Goal: Transaction & Acquisition: Purchase product/service

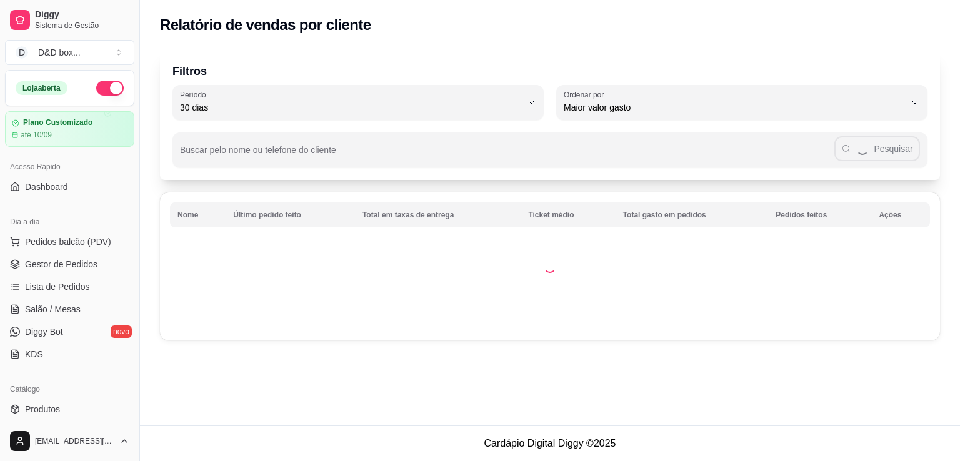
select select "30"
select select "HIGHEST_TOTAL_SPENT_WITH_ORDERS"
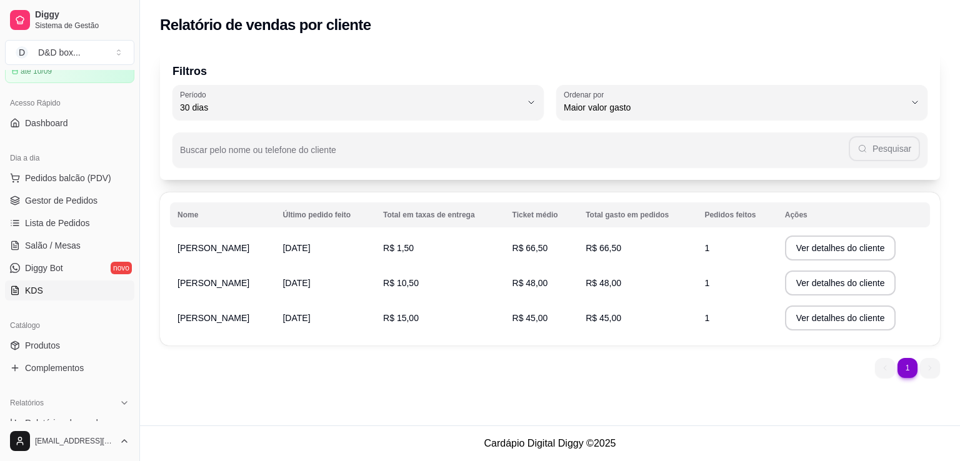
scroll to position [62, 0]
click at [72, 192] on link "Gestor de Pedidos" at bounding box center [69, 202] width 129 height 20
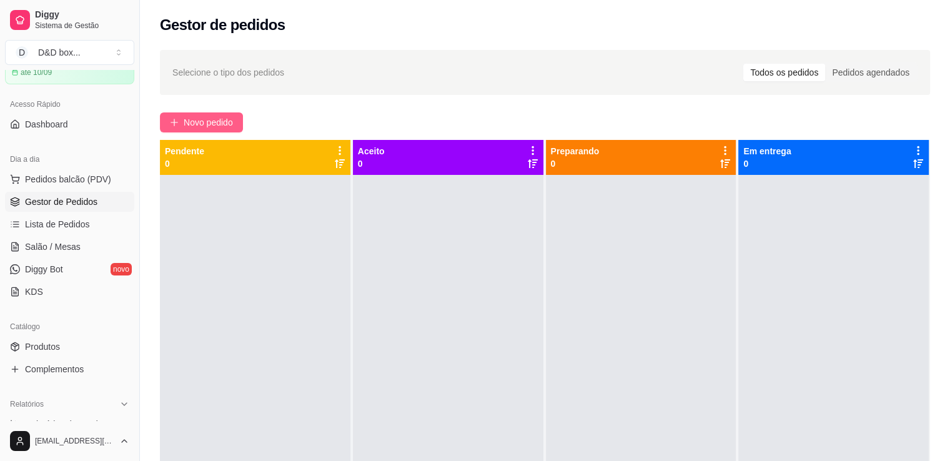
click at [184, 124] on span "Novo pedido" at bounding box center [208, 123] width 49 height 14
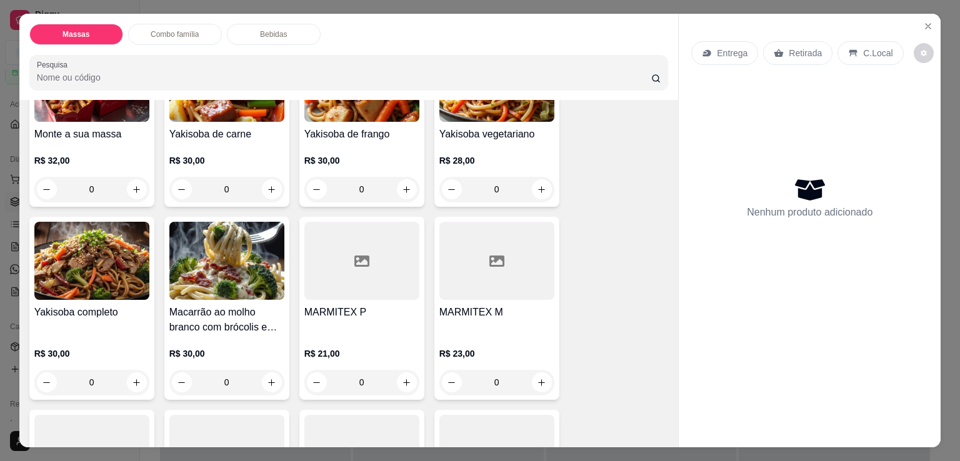
scroll to position [250, 0]
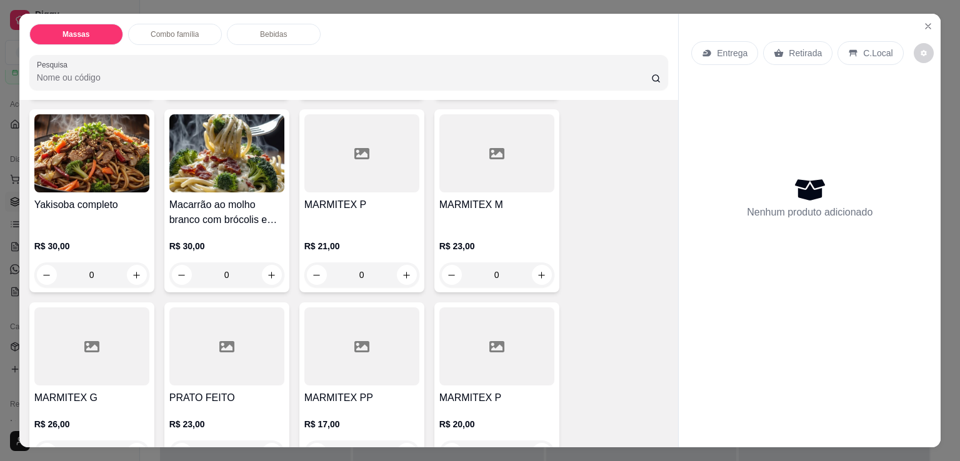
click at [372, 227] on div "R$ 21,00 0" at bounding box center [361, 257] width 115 height 60
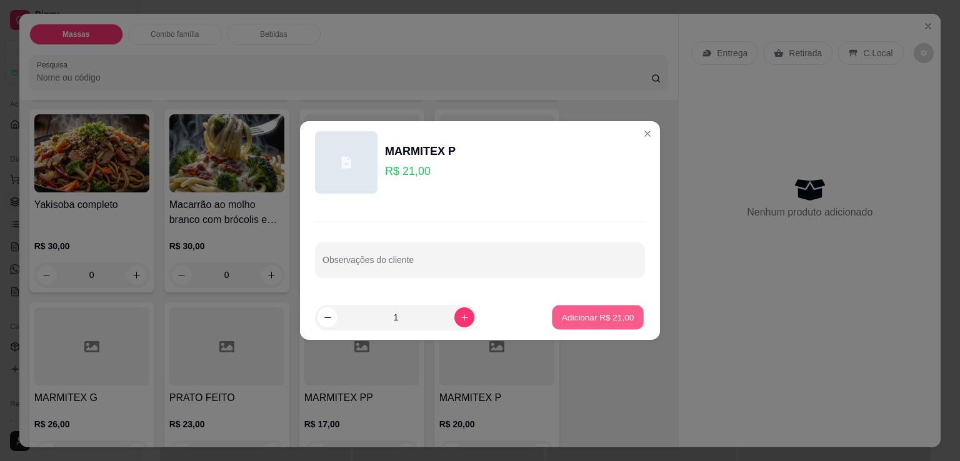
click at [577, 317] on p "Adicionar R$ 21,00" at bounding box center [598, 317] width 72 height 12
type input "1"
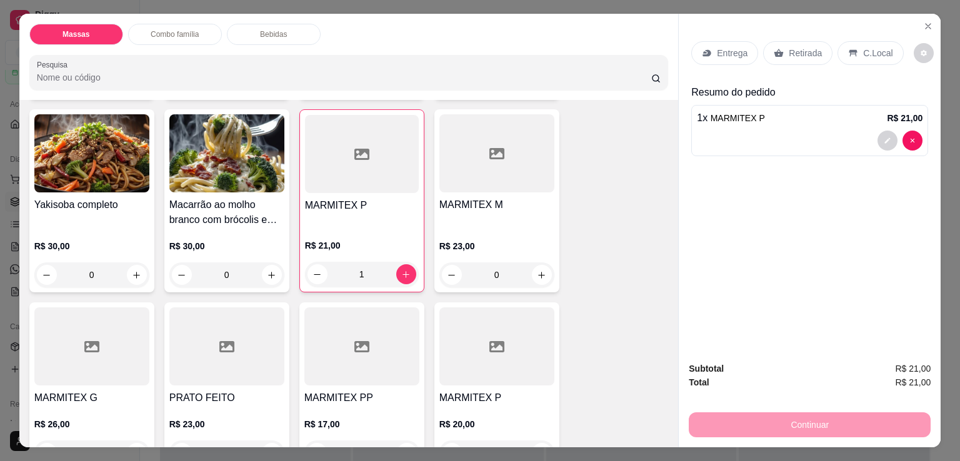
click at [722, 51] on p "Entrega" at bounding box center [732, 53] width 31 height 12
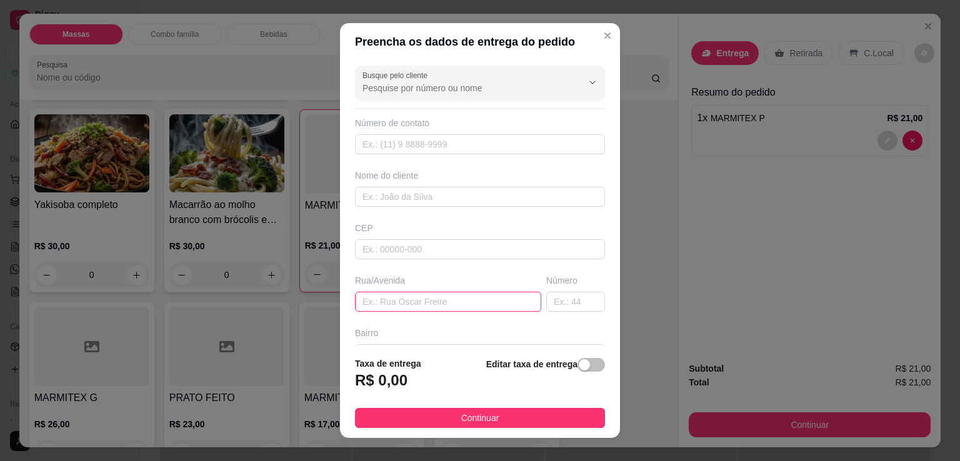
click at [442, 304] on input "text" at bounding box center [448, 302] width 186 height 20
type input "fabricio"
click at [580, 361] on span "button" at bounding box center [590, 365] width 27 height 14
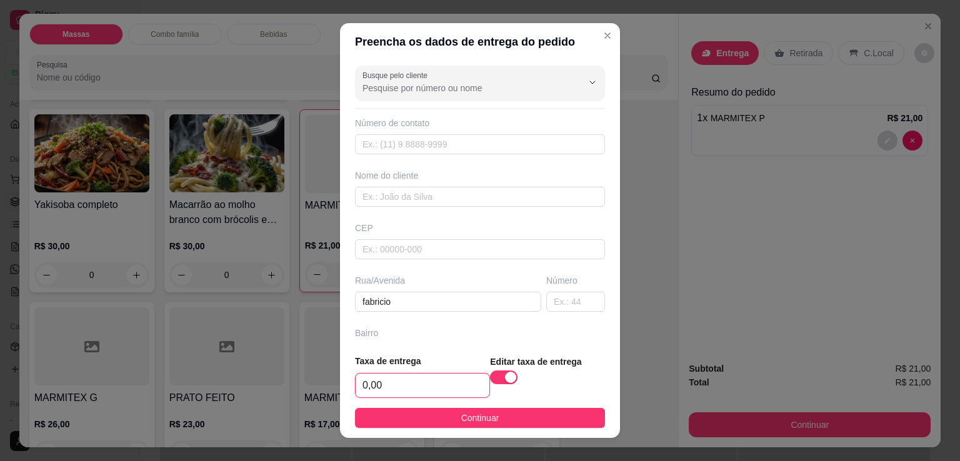
click at [450, 380] on input "0,00" at bounding box center [423, 386] width 134 height 24
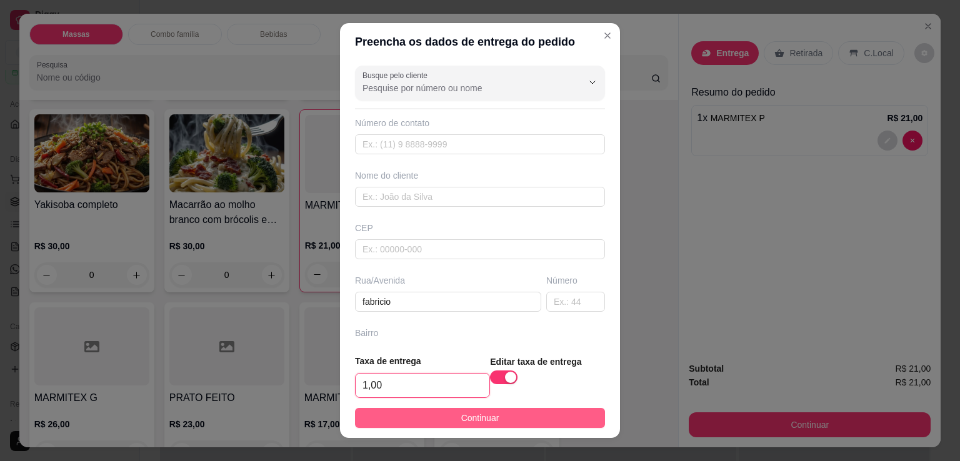
type input "1,00"
click at [446, 413] on button "Continuar" at bounding box center [480, 418] width 250 height 20
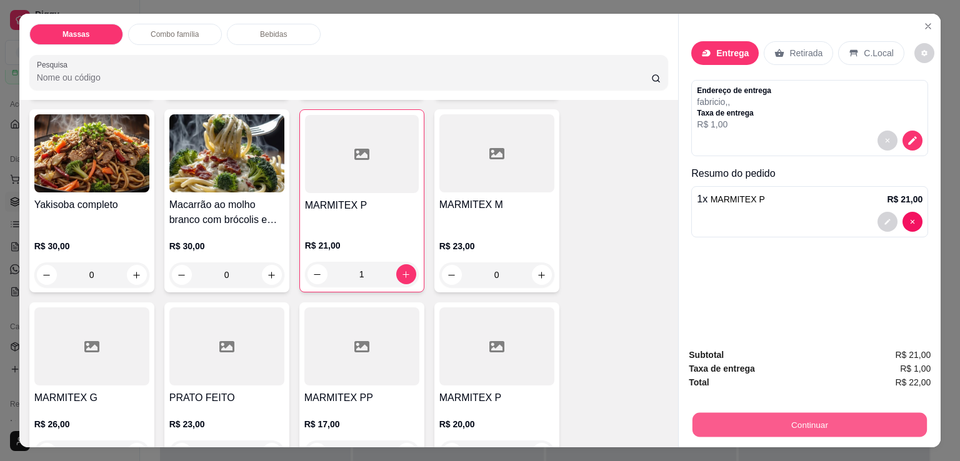
click at [795, 423] on button "Continuar" at bounding box center [809, 424] width 234 height 24
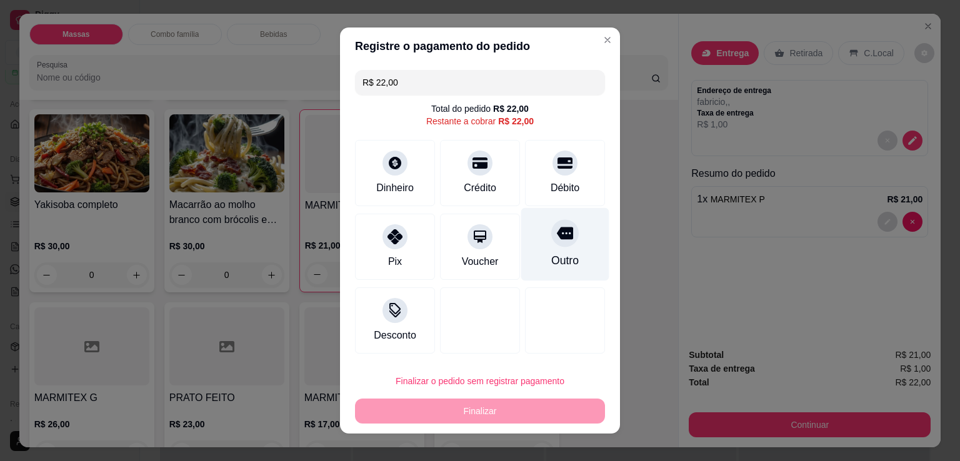
click at [554, 249] on div "Outro" at bounding box center [565, 244] width 88 height 73
type input "R$ 0,00"
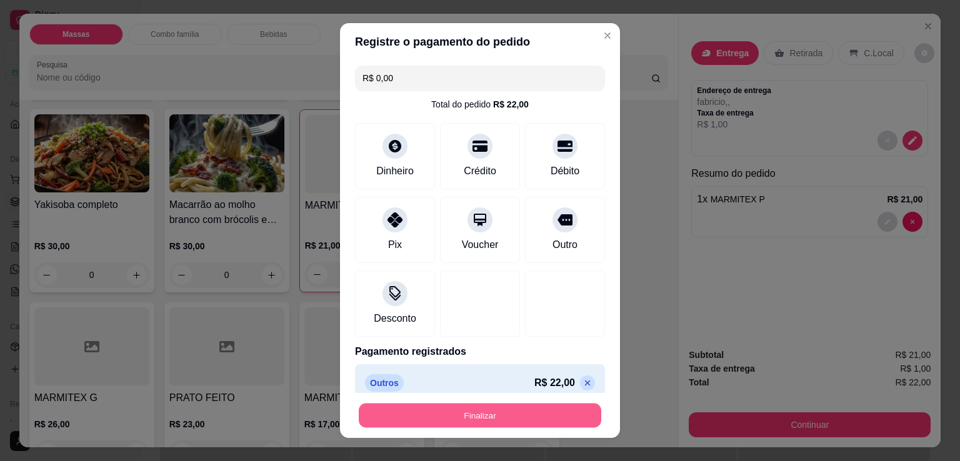
click at [547, 410] on button "Finalizar" at bounding box center [480, 416] width 242 height 24
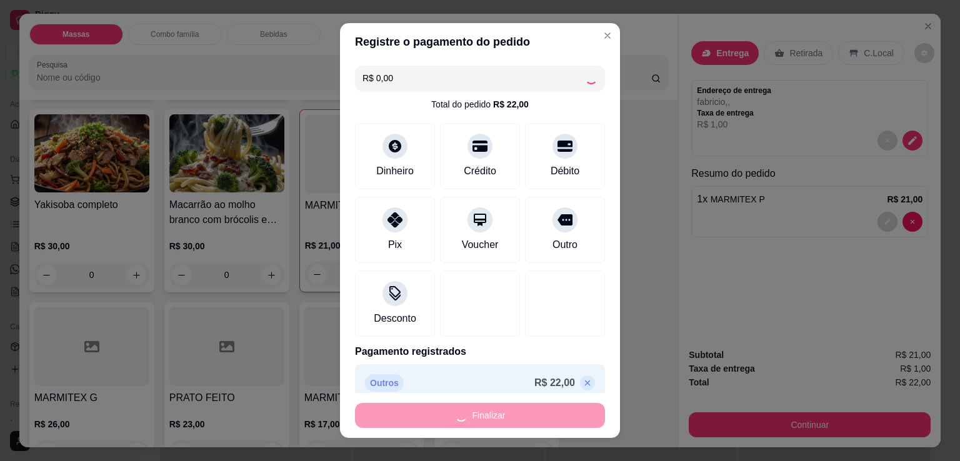
type input "0"
type input "-R$ 22,00"
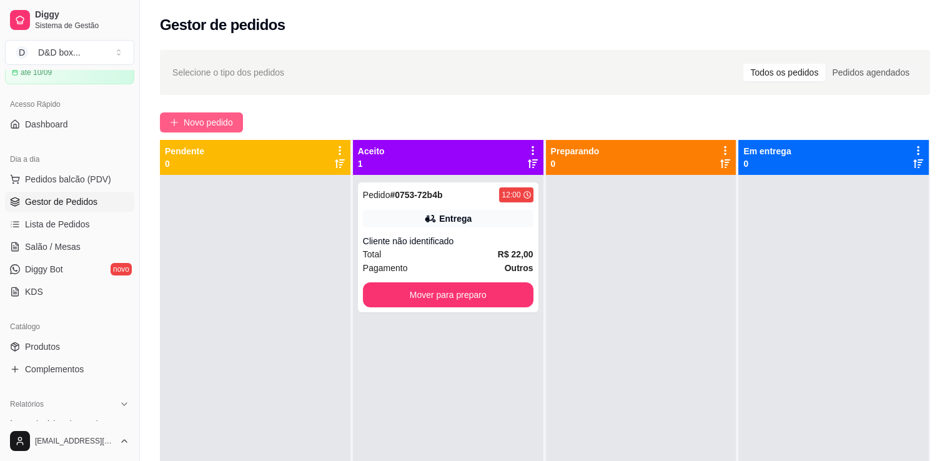
click at [202, 126] on span "Novo pedido" at bounding box center [208, 123] width 49 height 14
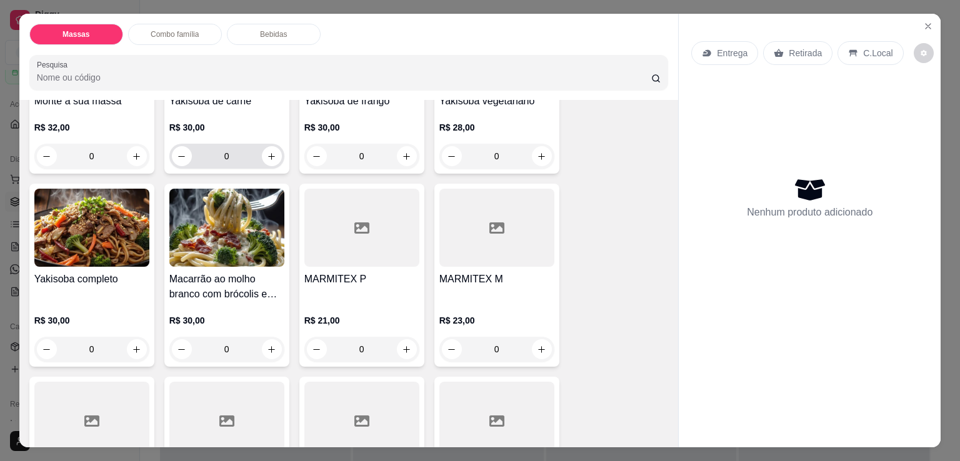
scroll to position [187, 0]
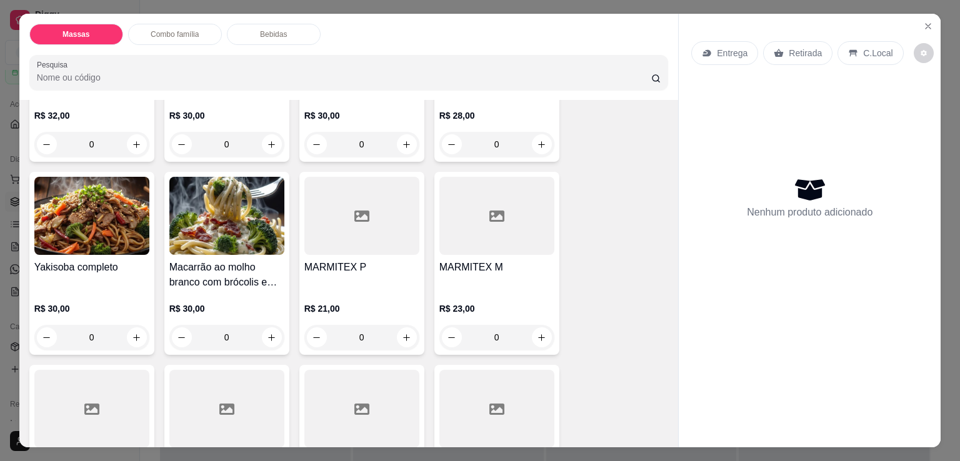
click at [505, 236] on div at bounding box center [496, 216] width 115 height 78
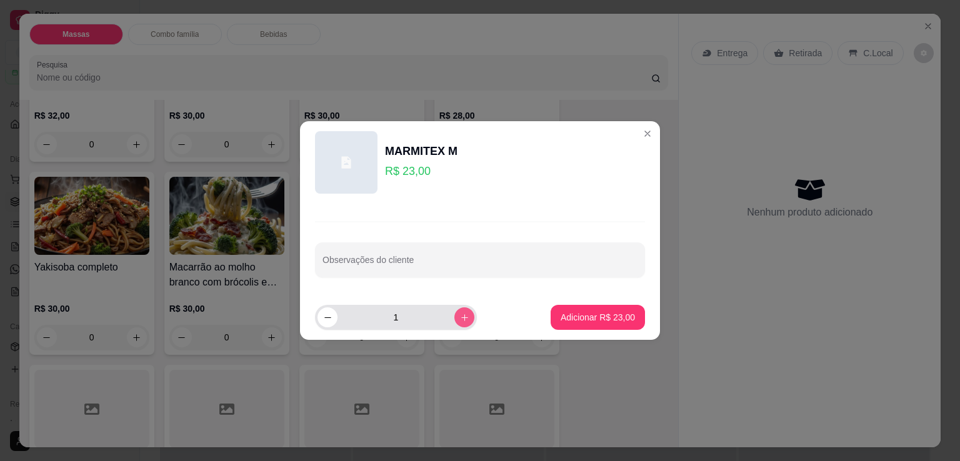
click at [460, 315] on icon "increase-product-quantity" at bounding box center [464, 317] width 9 height 9
type input "2"
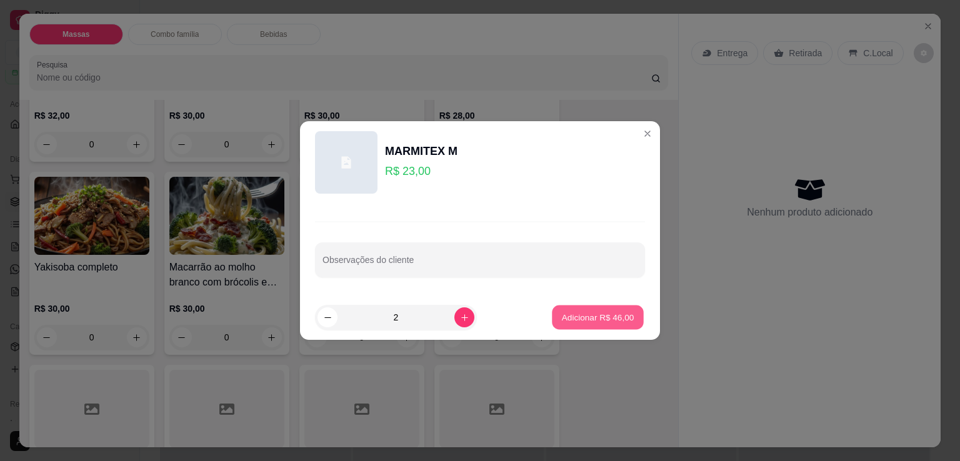
click at [569, 311] on button "Adicionar R$ 46,00" at bounding box center [598, 318] width 92 height 24
type input "2"
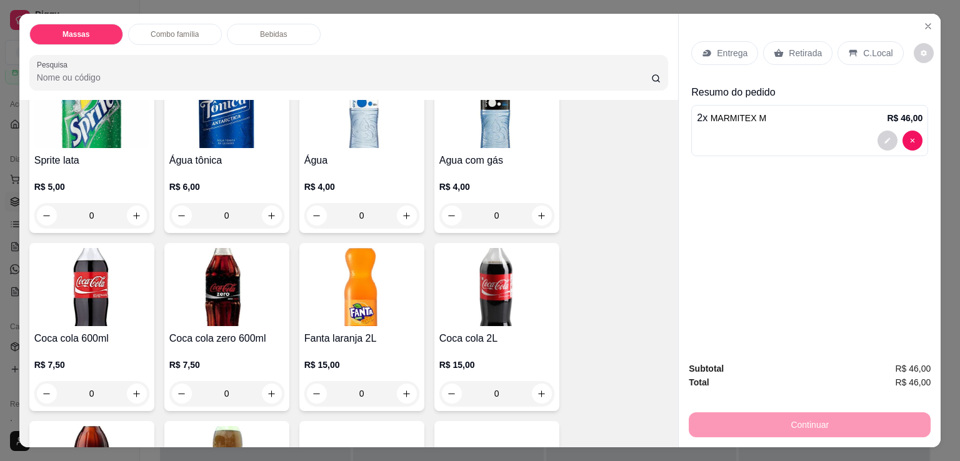
scroll to position [1312, 0]
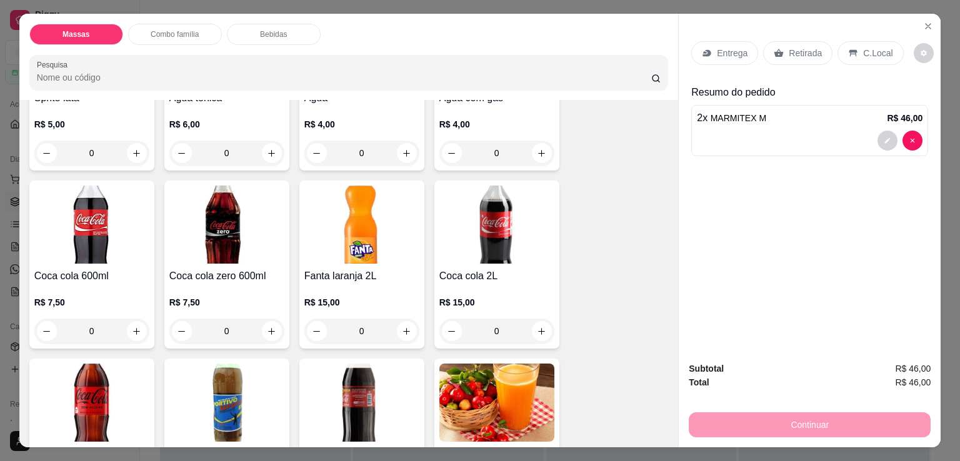
click at [55, 258] on img at bounding box center [91, 225] width 115 height 78
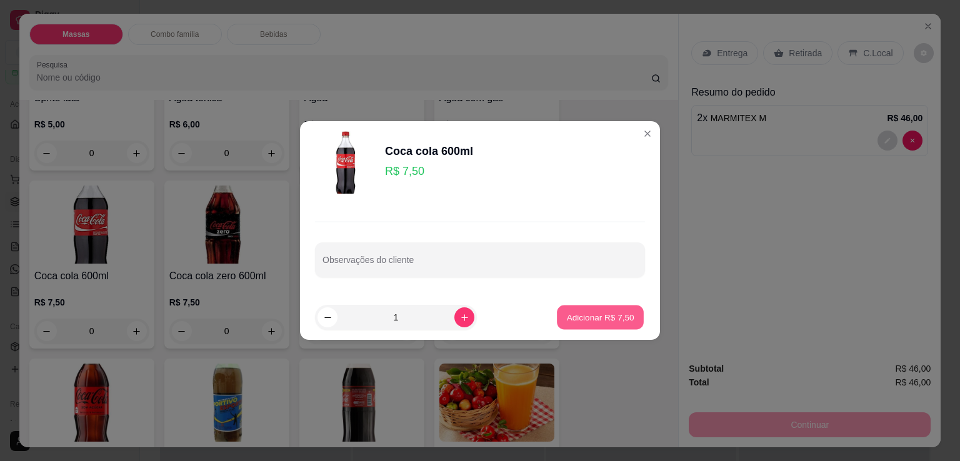
click at [566, 321] on p "Adicionar R$ 7,50" at bounding box center [599, 317] width 67 height 12
type input "1"
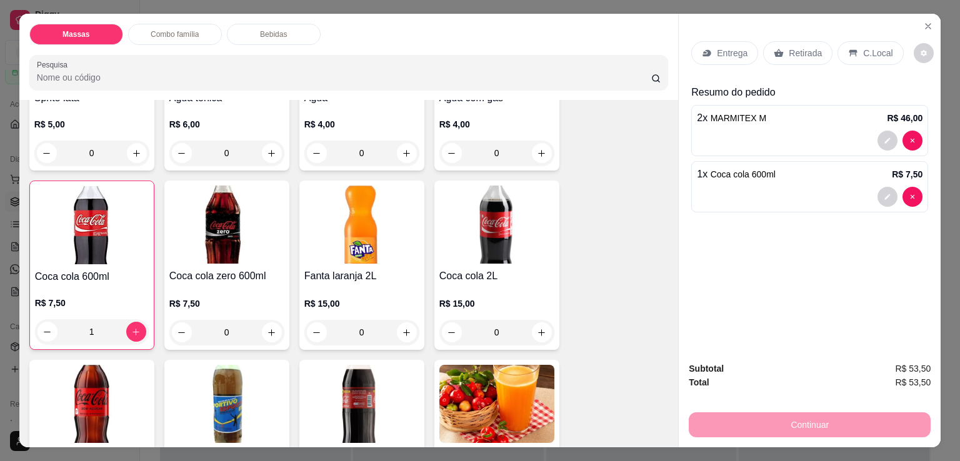
click at [780, 48] on div "Retirada" at bounding box center [797, 53] width 69 height 24
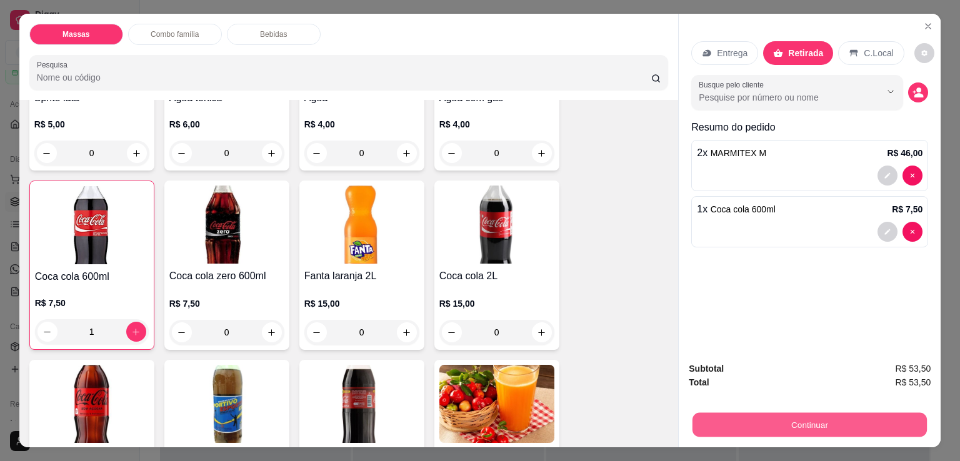
click at [828, 428] on button "Continuar" at bounding box center [809, 424] width 234 height 24
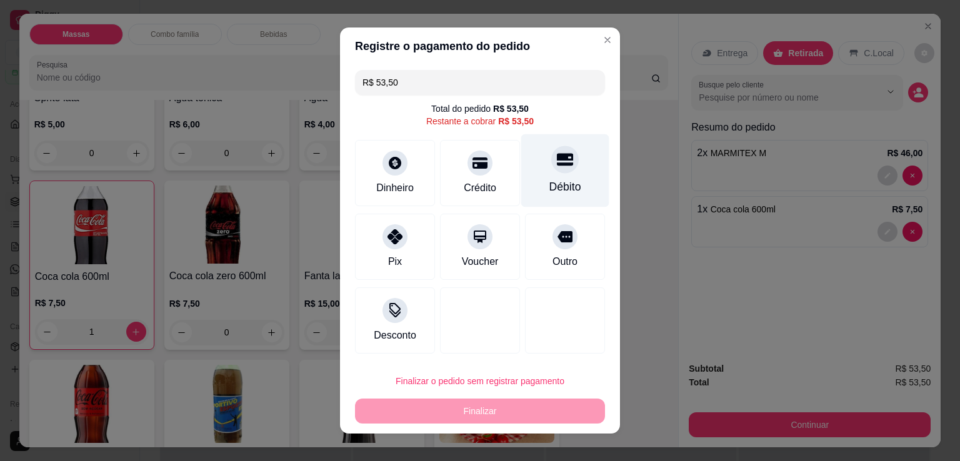
click at [521, 175] on div "Débito" at bounding box center [565, 170] width 88 height 73
type input "R$ 0,00"
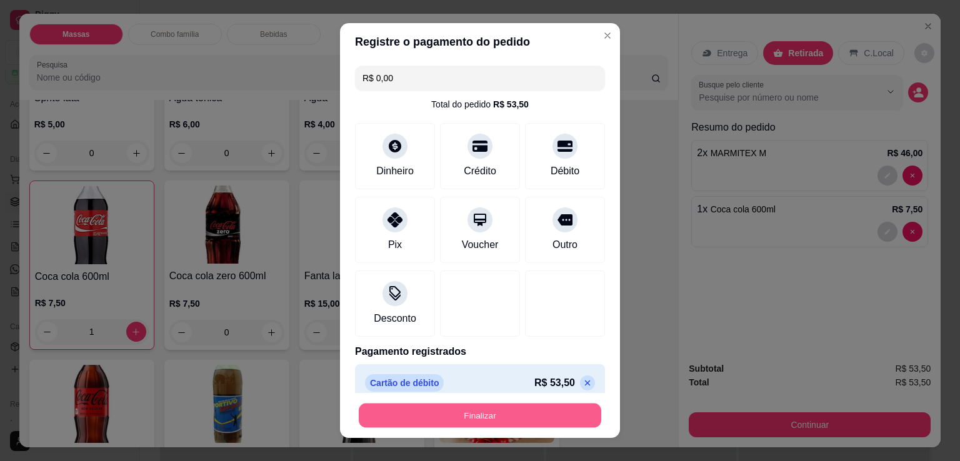
click at [546, 418] on button "Finalizar" at bounding box center [480, 416] width 242 height 24
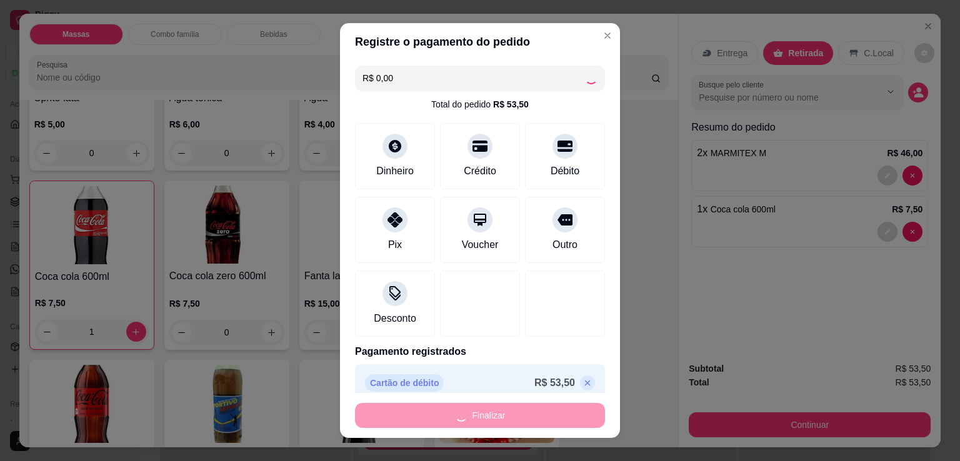
type input "0"
type input "-R$ 53,50"
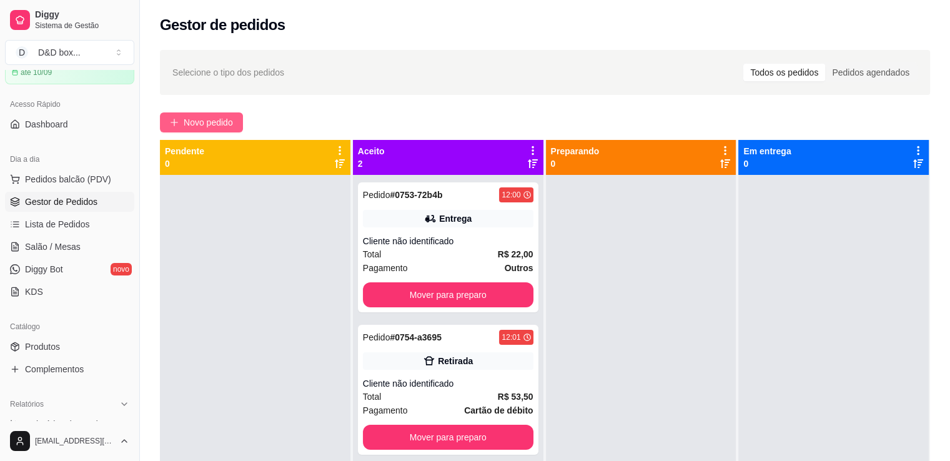
click at [222, 122] on span "Novo pedido" at bounding box center [208, 123] width 49 height 14
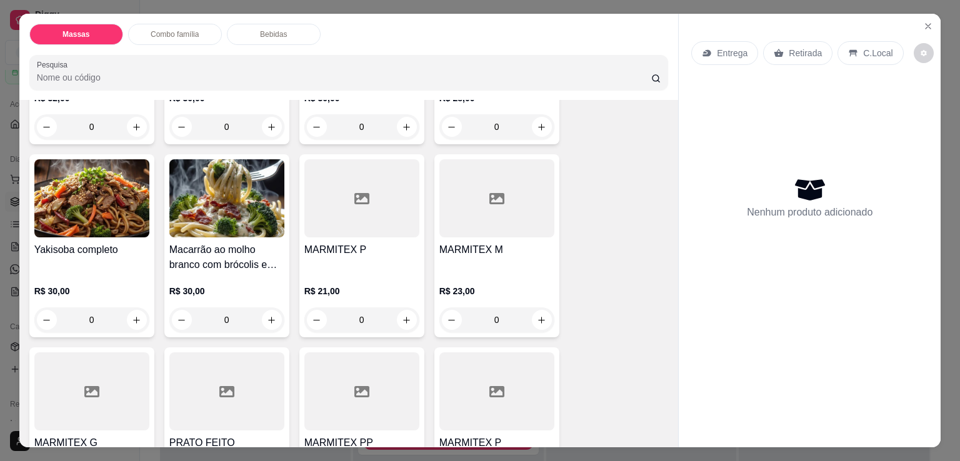
scroll to position [250, 0]
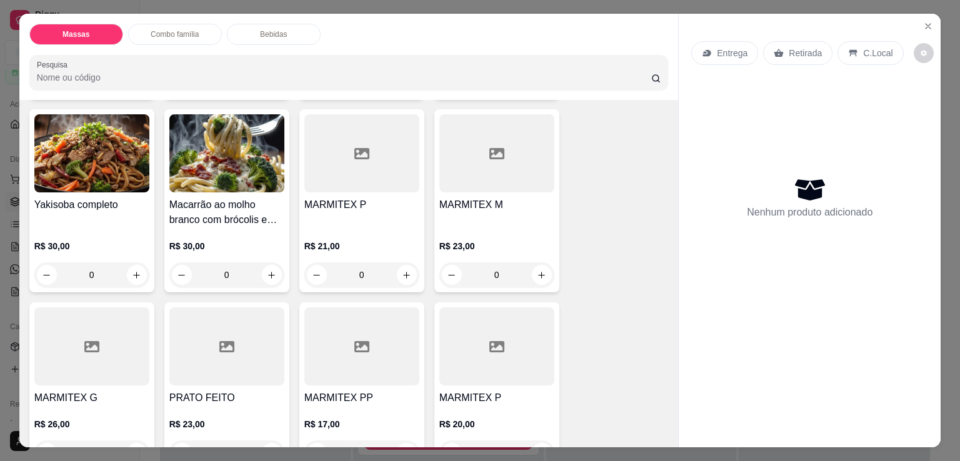
click at [480, 176] on div at bounding box center [496, 153] width 115 height 78
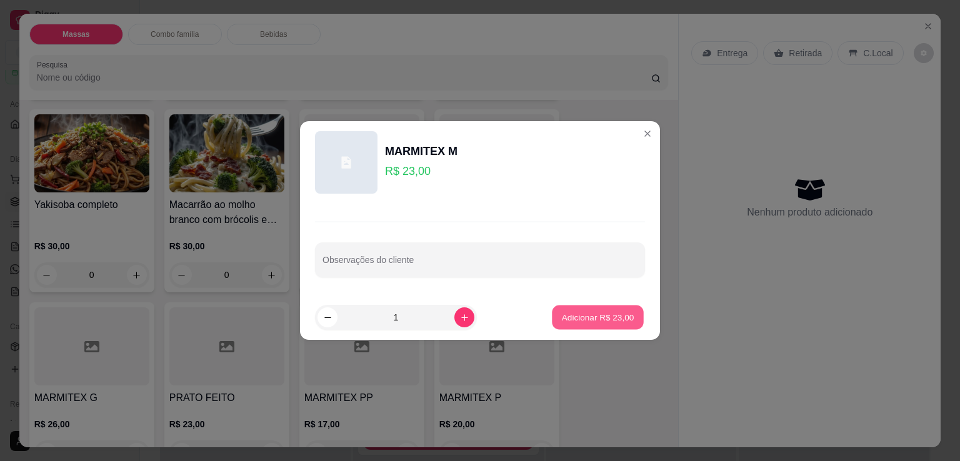
click at [575, 319] on p "Adicionar R$ 23,00" at bounding box center [598, 317] width 72 height 12
type input "1"
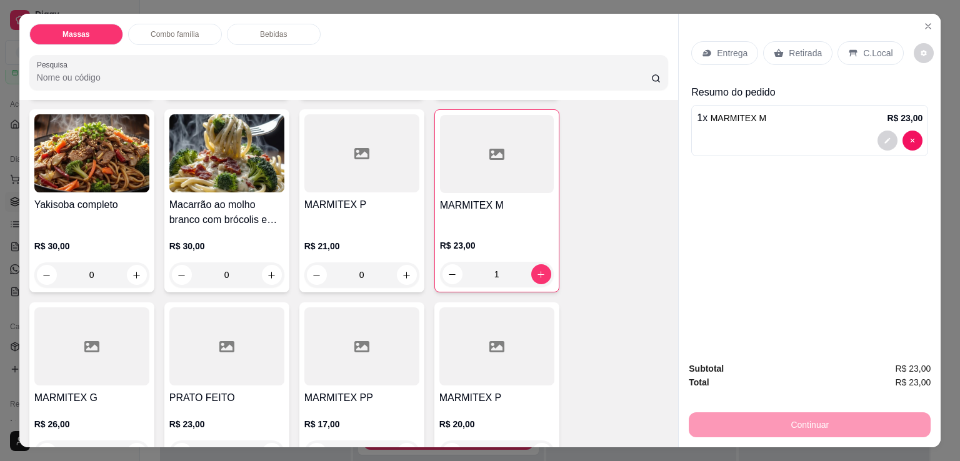
click at [731, 51] on p "Entrega" at bounding box center [732, 53] width 31 height 12
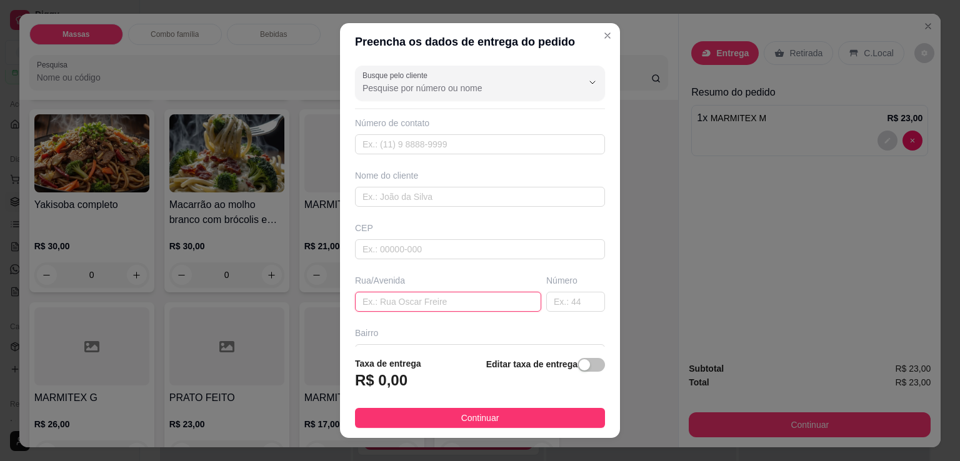
click at [427, 300] on input "text" at bounding box center [448, 302] width 186 height 20
type input "[STREET_ADDRESS]"
click at [578, 369] on span "button" at bounding box center [590, 365] width 27 height 14
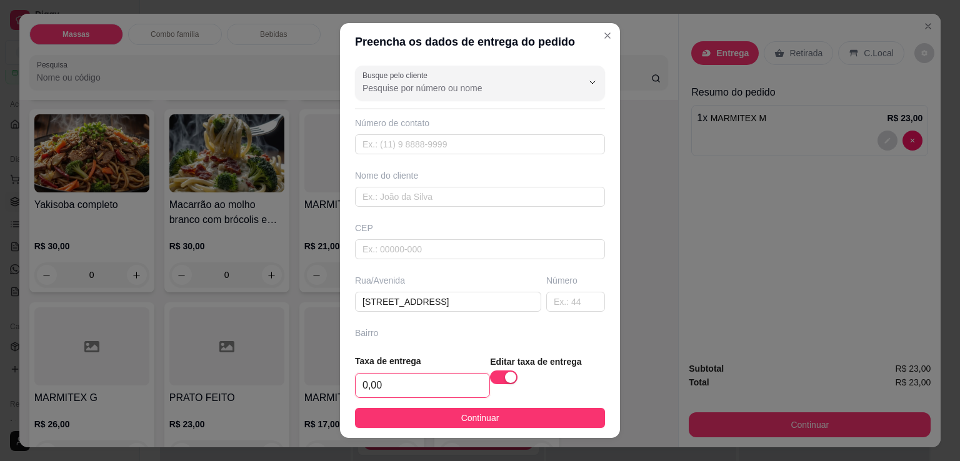
click at [451, 384] on input "0,00" at bounding box center [423, 386] width 134 height 24
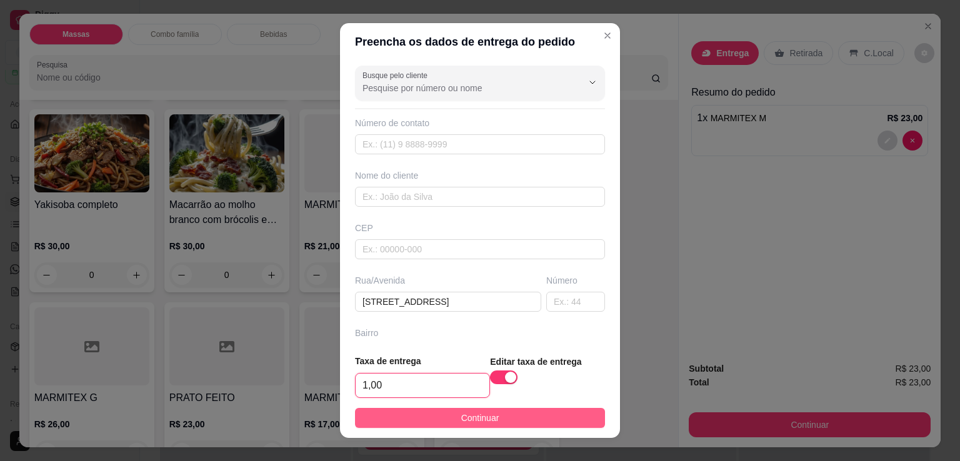
type input "1,00"
click at [461, 410] on button "Continuar" at bounding box center [480, 418] width 250 height 20
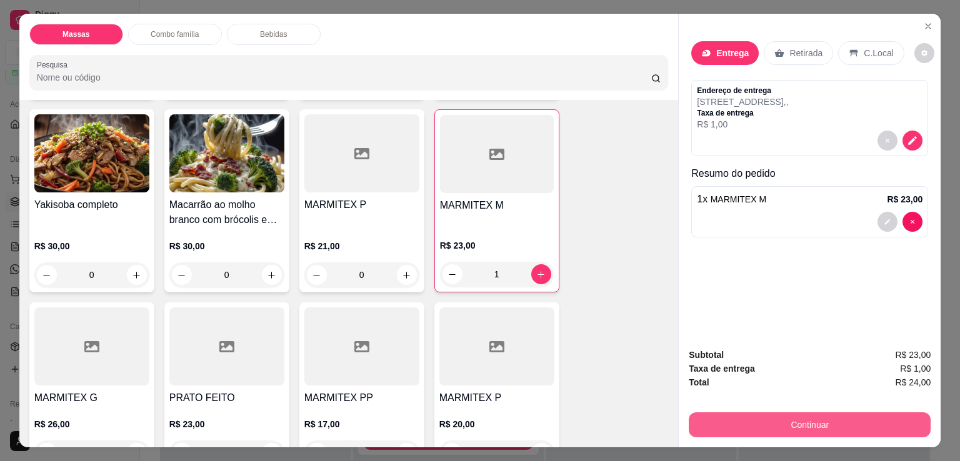
click at [705, 419] on button "Continuar" at bounding box center [810, 424] width 242 height 25
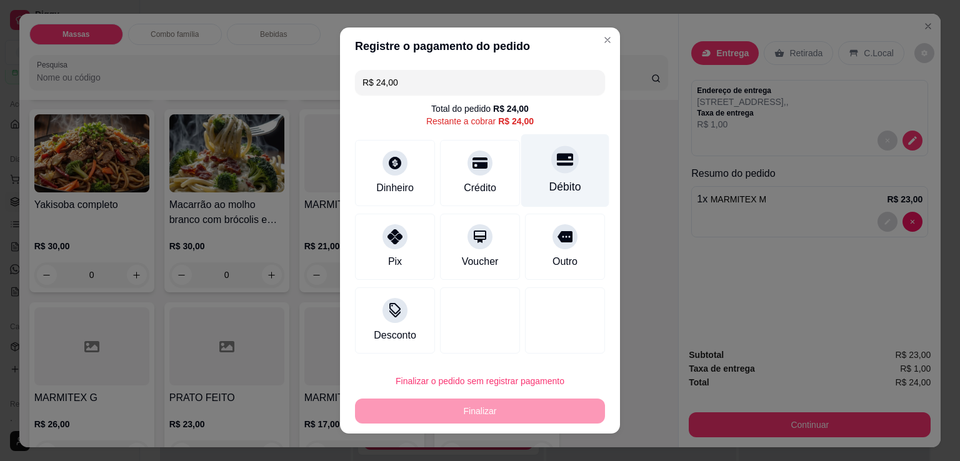
click at [561, 166] on div at bounding box center [564, 159] width 27 height 27
type input "R$ 0,00"
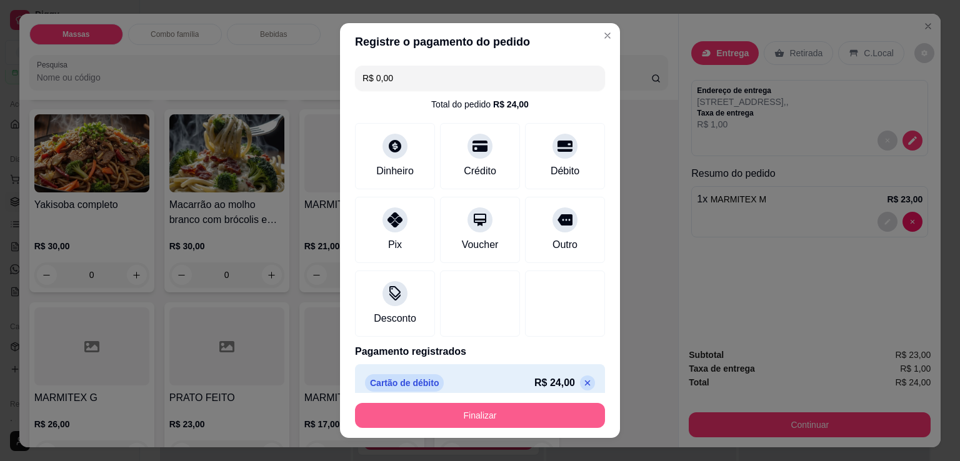
click at [475, 419] on button "Finalizar" at bounding box center [480, 415] width 250 height 25
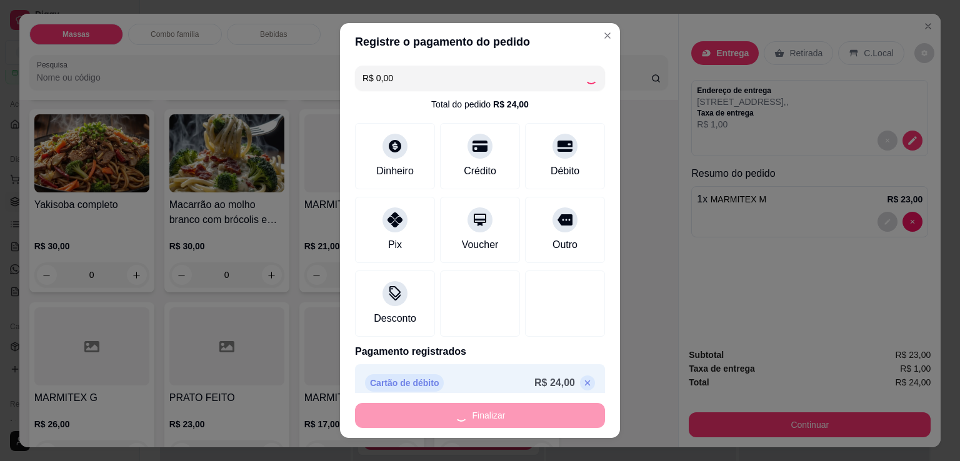
type input "0"
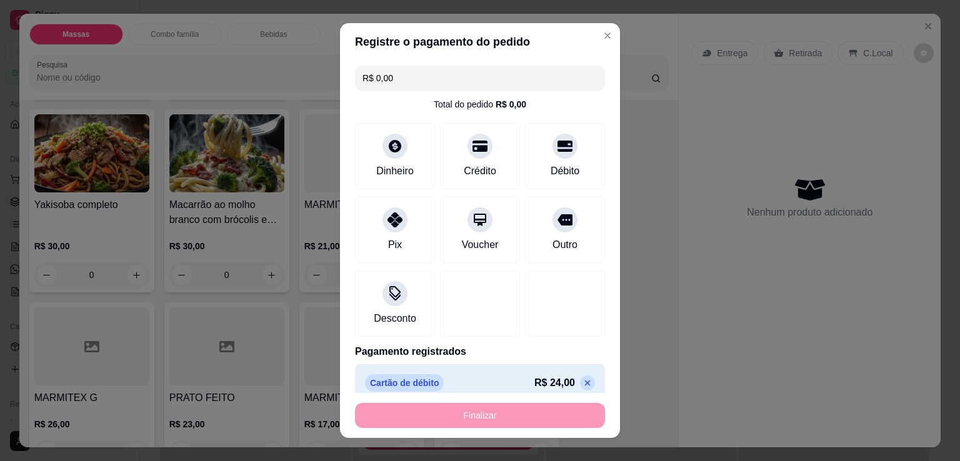
type input "-R$ 24,00"
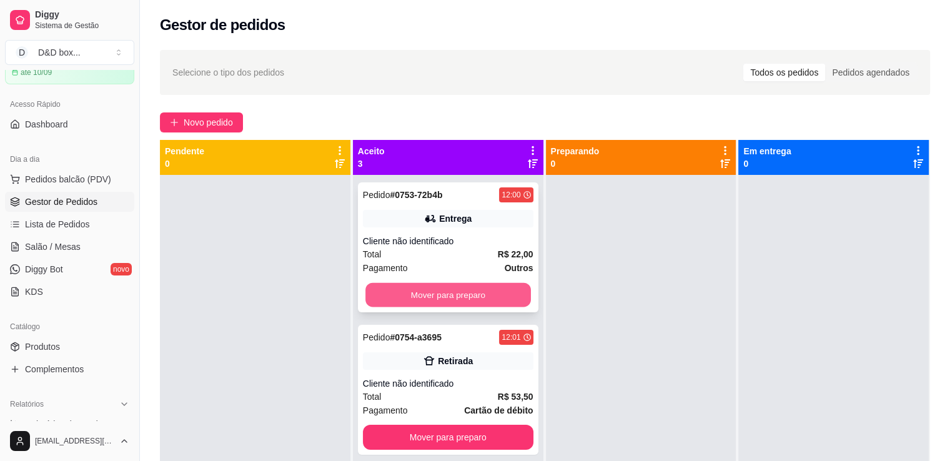
click at [482, 286] on button "Mover para preparo" at bounding box center [449, 295] width 166 height 24
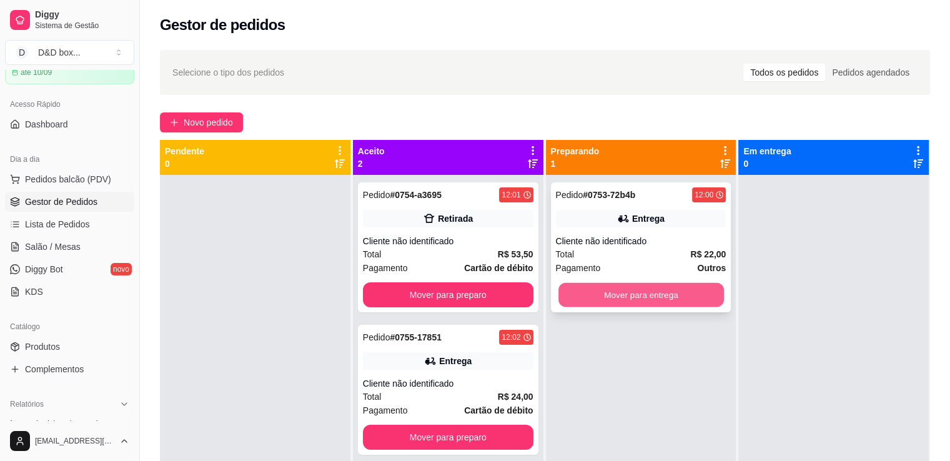
click at [577, 302] on button "Mover para entrega" at bounding box center [642, 295] width 166 height 24
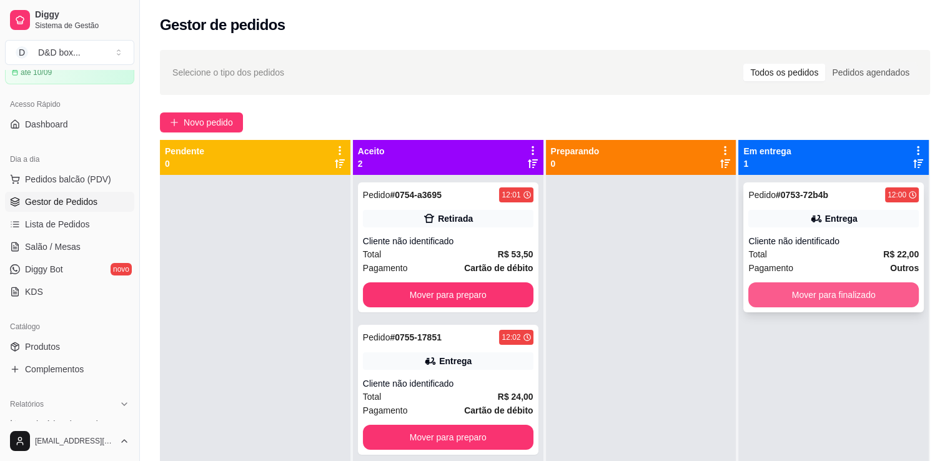
click at [823, 299] on button "Mover para finalizado" at bounding box center [834, 294] width 171 height 25
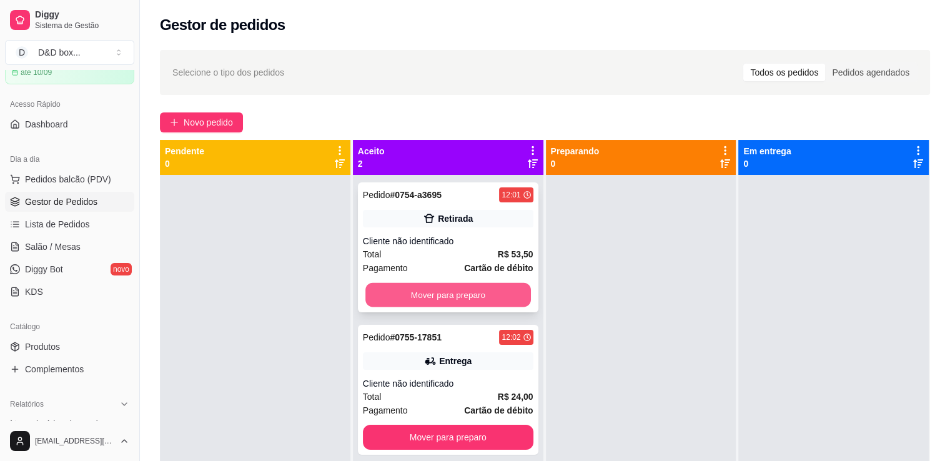
click at [487, 296] on button "Mover para preparo" at bounding box center [449, 295] width 166 height 24
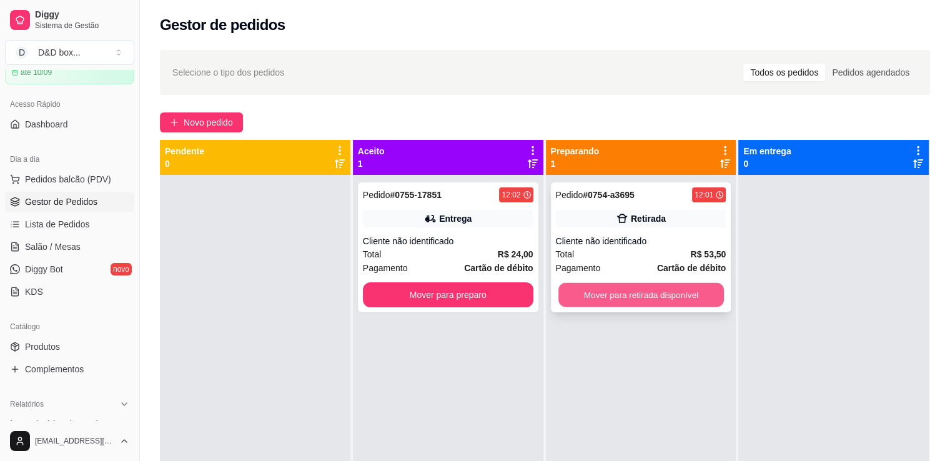
click at [649, 298] on button "Mover para retirada disponível" at bounding box center [642, 295] width 166 height 24
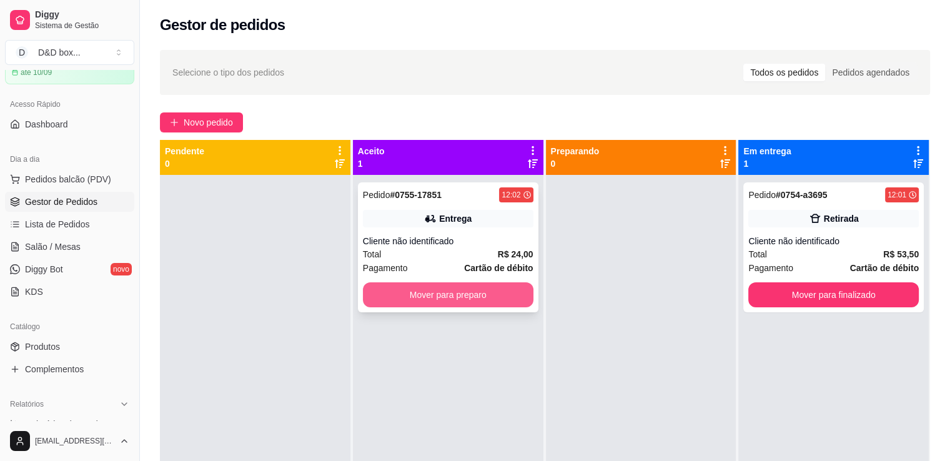
click at [509, 286] on button "Mover para preparo" at bounding box center [448, 294] width 171 height 25
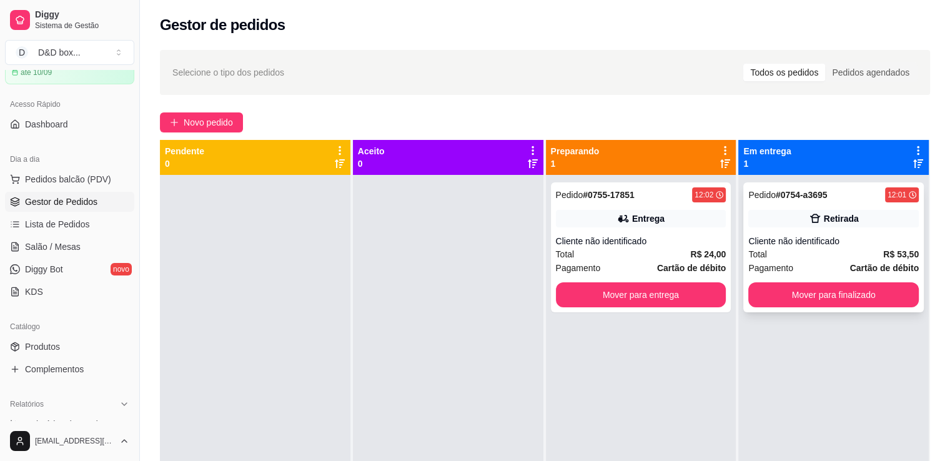
click at [744, 301] on div "Pedido # 0754-a3695 12:01 Retirada Cliente não identificado Total R$ 53,50 Paga…" at bounding box center [834, 247] width 181 height 130
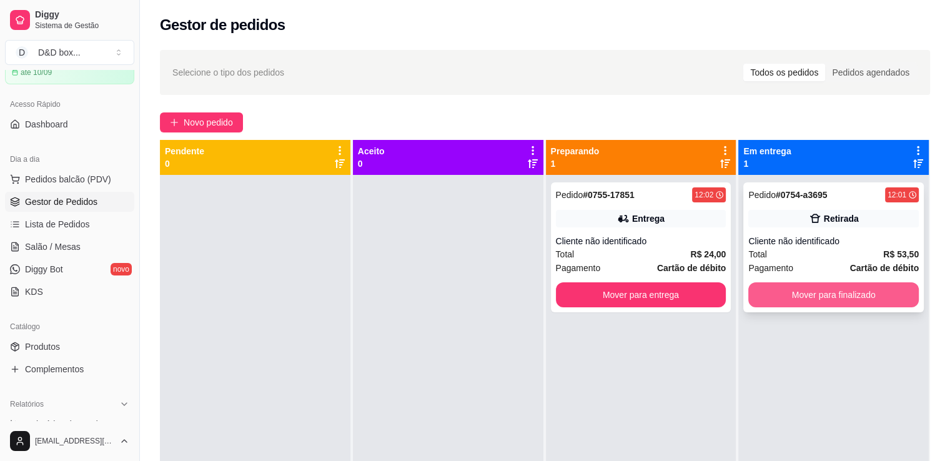
click at [749, 299] on button "Mover para finalizado" at bounding box center [834, 294] width 171 height 25
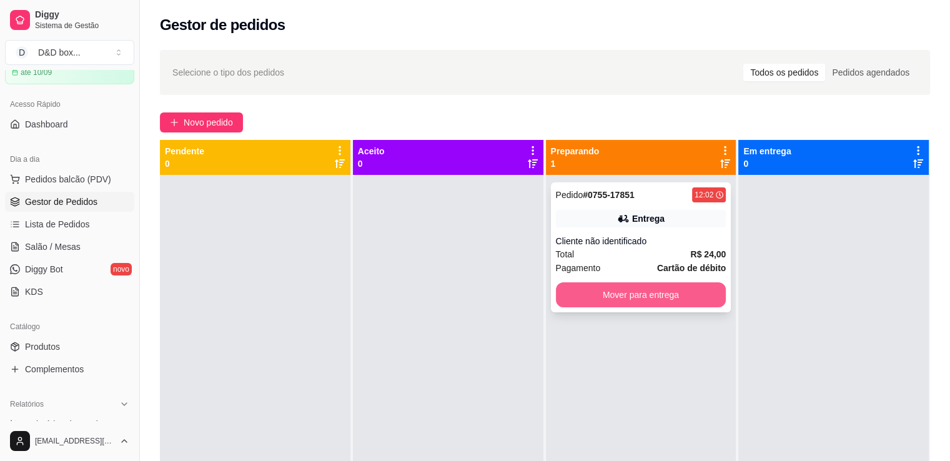
click at [715, 299] on button "Mover para entrega" at bounding box center [641, 294] width 171 height 25
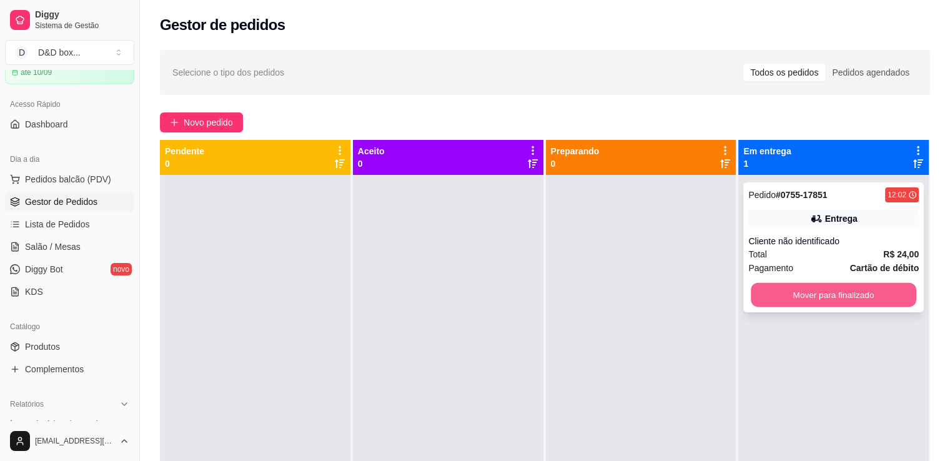
click at [769, 301] on button "Mover para finalizado" at bounding box center [834, 295] width 166 height 24
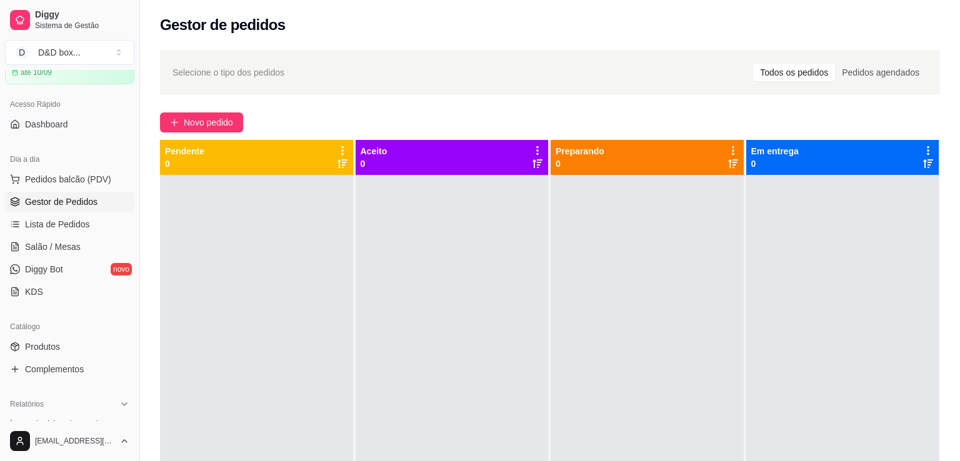
select select "30"
select select "HIGHEST_TOTAL_SPENT_WITH_ORDERS"
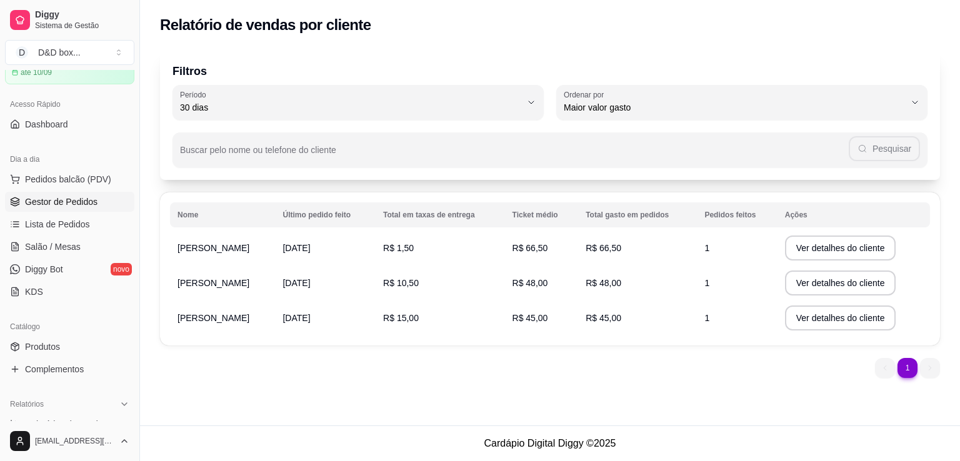
click at [90, 203] on span "Gestor de Pedidos" at bounding box center [61, 202] width 72 height 12
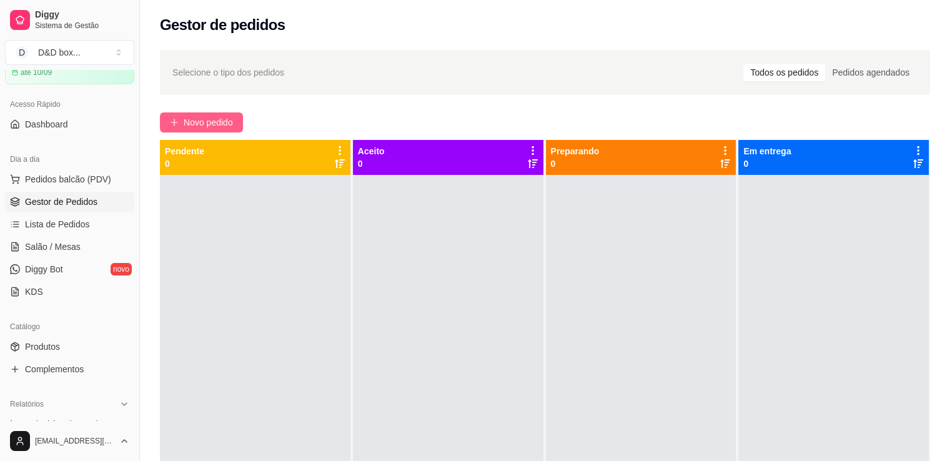
click at [197, 129] on span "Novo pedido" at bounding box center [208, 123] width 49 height 14
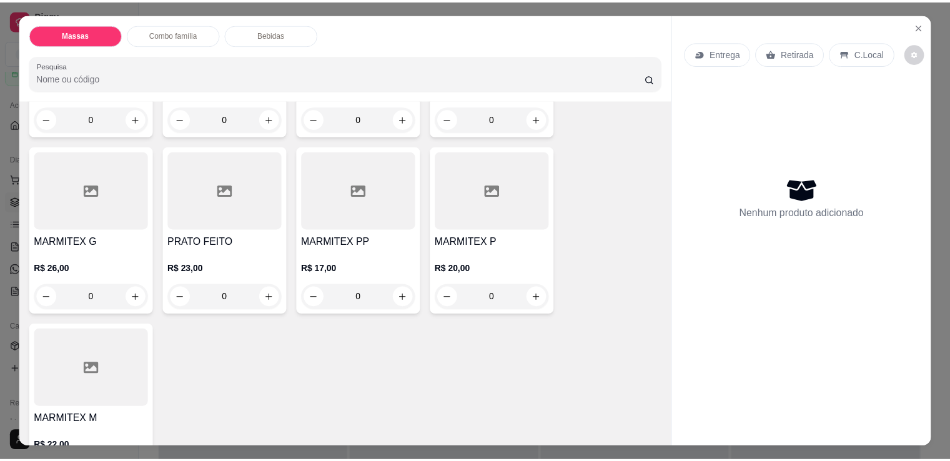
scroll to position [437, 0]
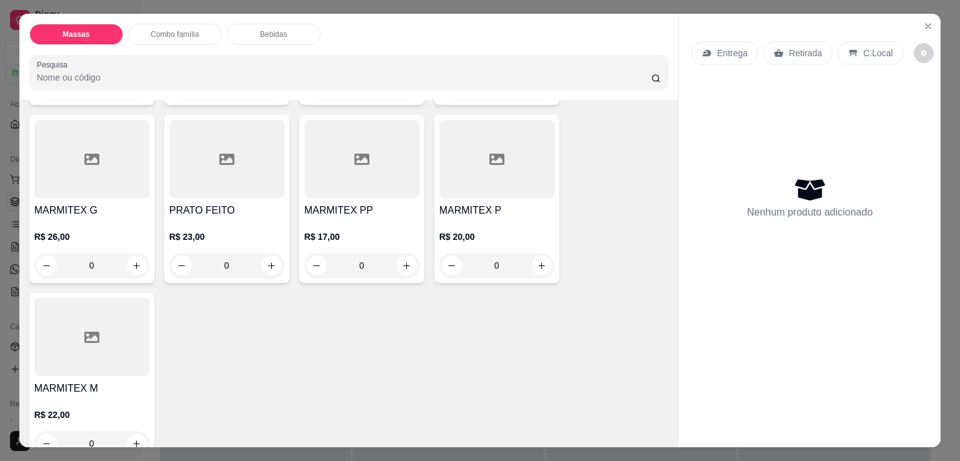
click at [339, 188] on div at bounding box center [361, 159] width 115 height 78
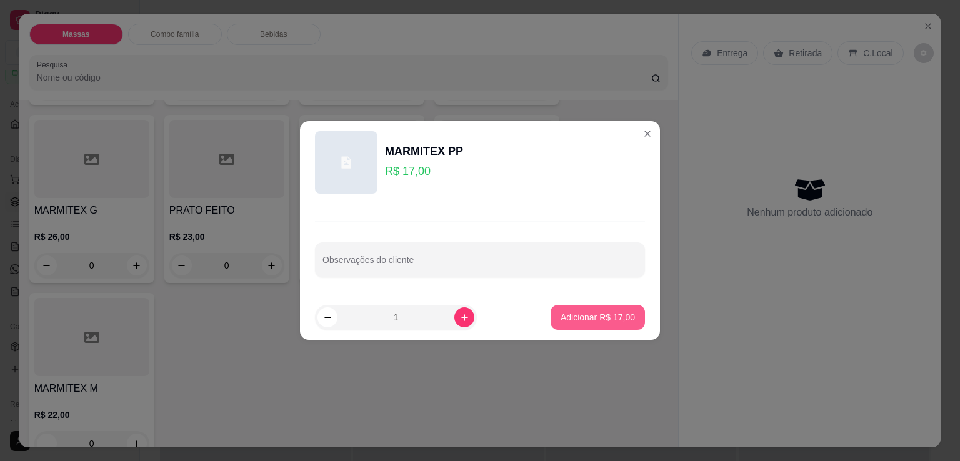
click at [610, 315] on p "Adicionar R$ 17,00" at bounding box center [597, 317] width 74 height 12
type input "1"
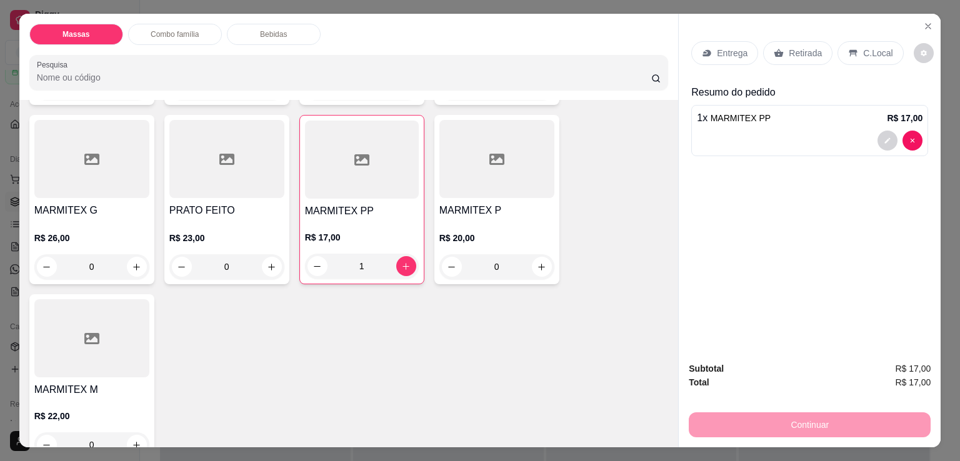
click at [757, 420] on div "Continuar" at bounding box center [810, 423] width 242 height 28
click at [793, 47] on p "Retirada" at bounding box center [805, 53] width 33 height 12
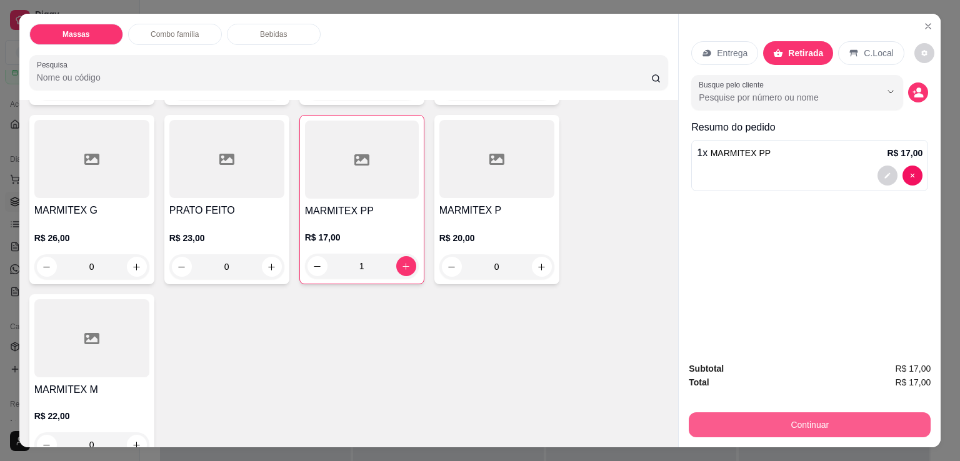
click at [735, 418] on button "Continuar" at bounding box center [810, 424] width 242 height 25
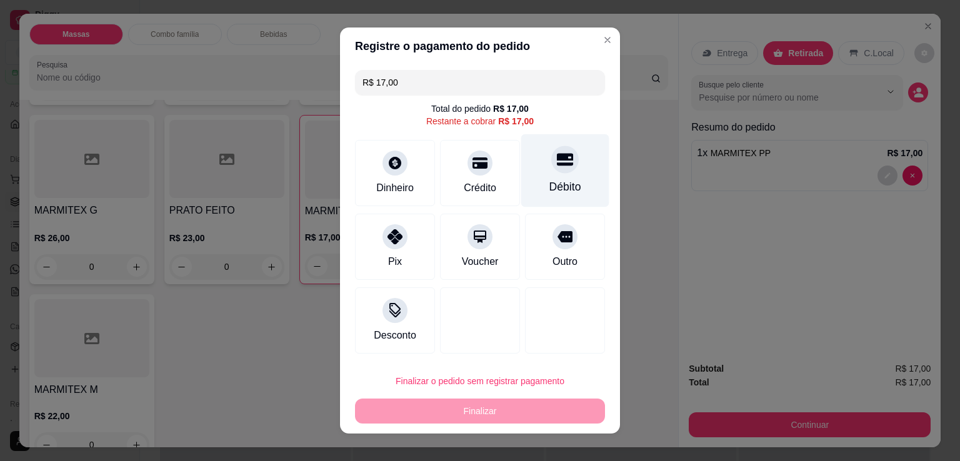
click at [549, 187] on div "Débito" at bounding box center [565, 187] width 32 height 16
type input "R$ 0,00"
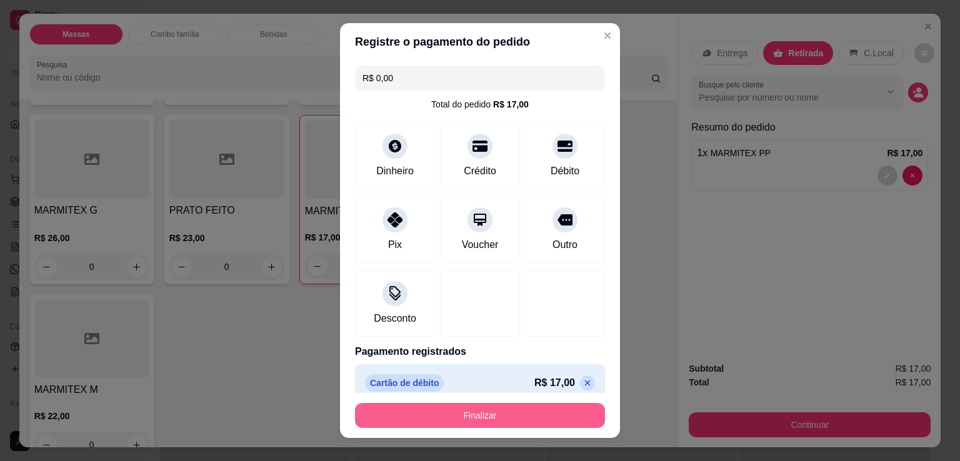
click at [493, 414] on button "Finalizar" at bounding box center [480, 415] width 250 height 25
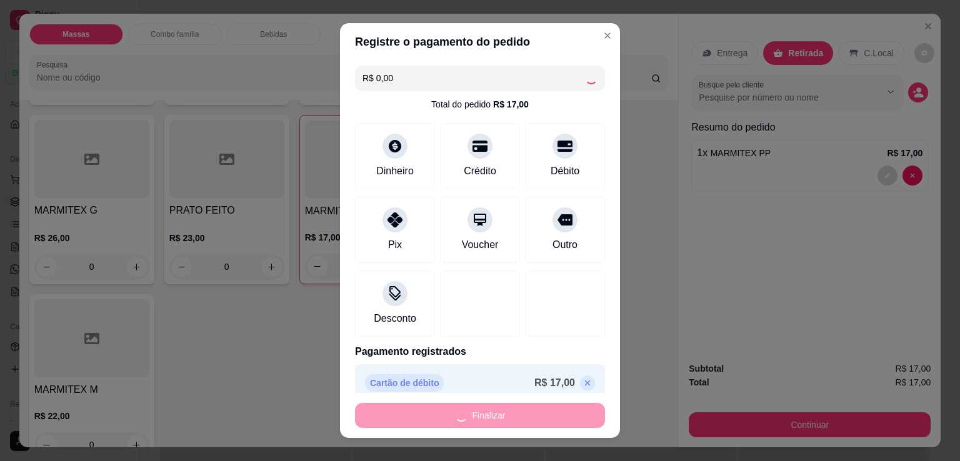
type input "0"
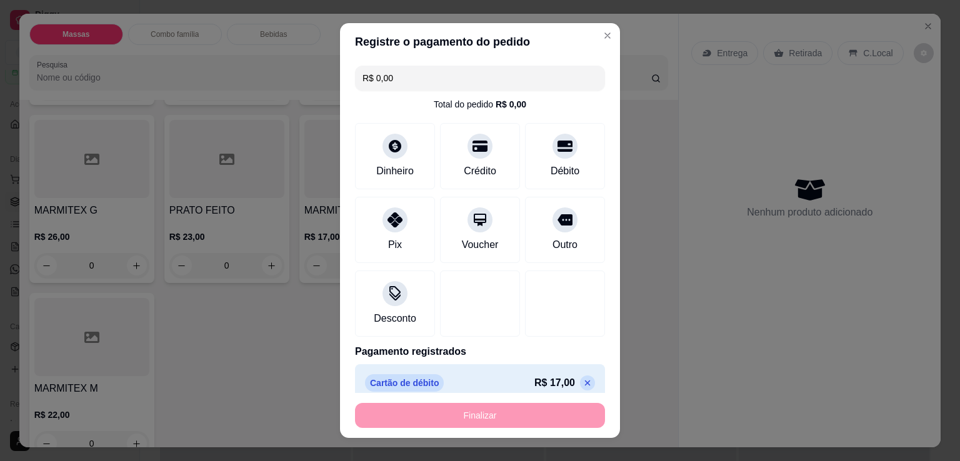
type input "-R$ 17,00"
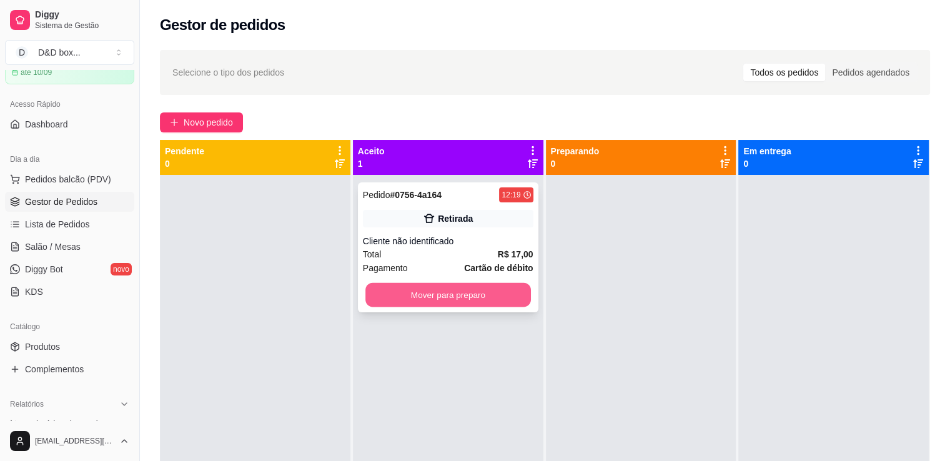
click at [489, 302] on button "Mover para preparo" at bounding box center [449, 295] width 166 height 24
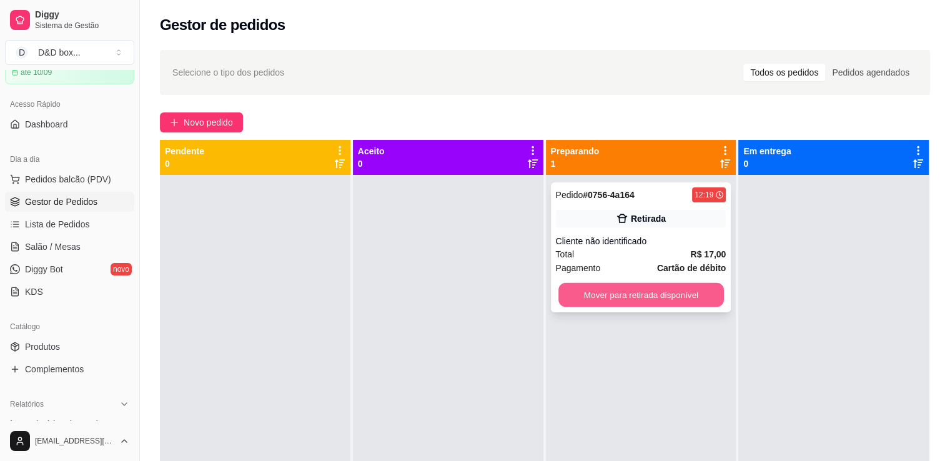
click at [577, 291] on button "Mover para retirada disponível" at bounding box center [642, 295] width 166 height 24
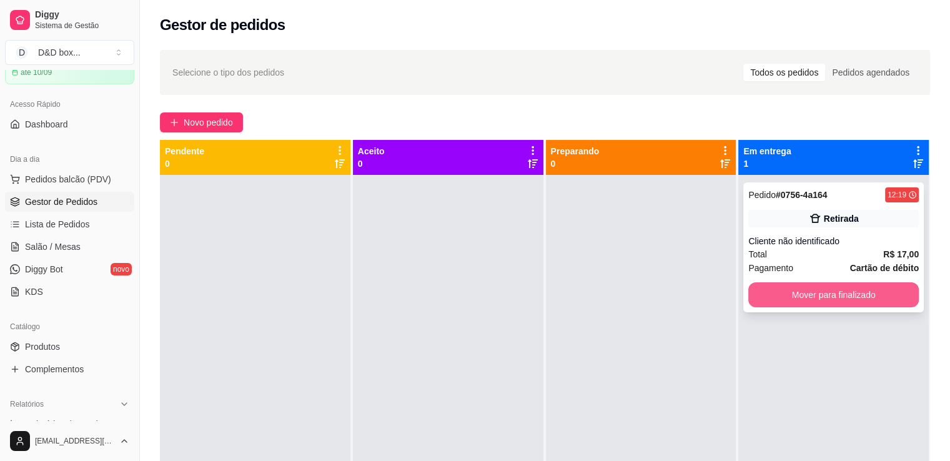
click at [756, 292] on button "Mover para finalizado" at bounding box center [834, 294] width 171 height 25
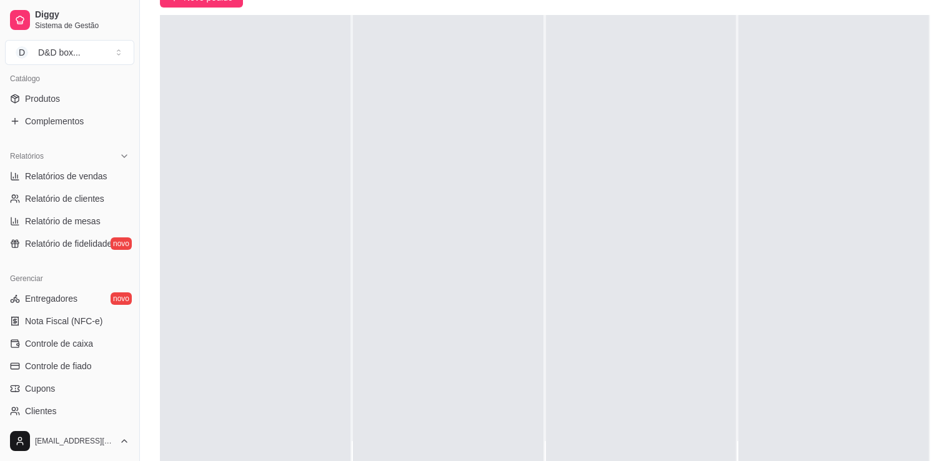
scroll to position [312, 0]
click at [105, 176] on link "Relatórios de vendas" at bounding box center [69, 174] width 129 height 20
select select "ALL"
select select "0"
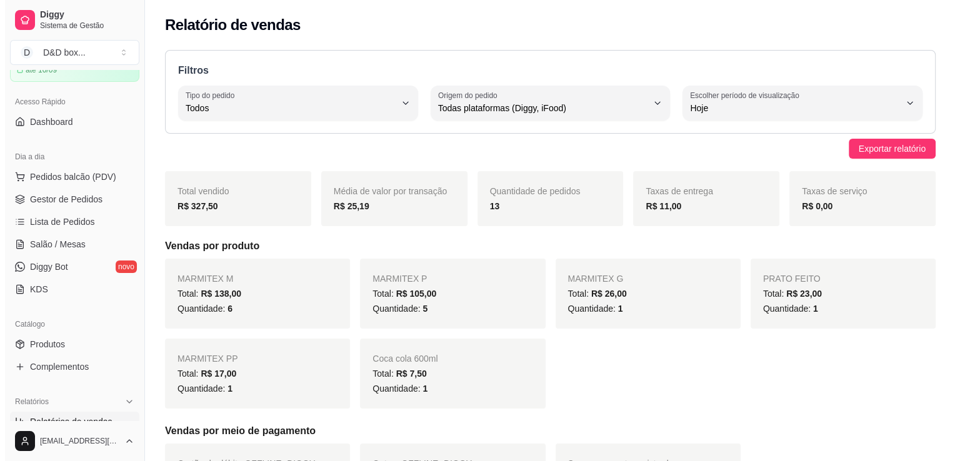
scroll to position [62, 0]
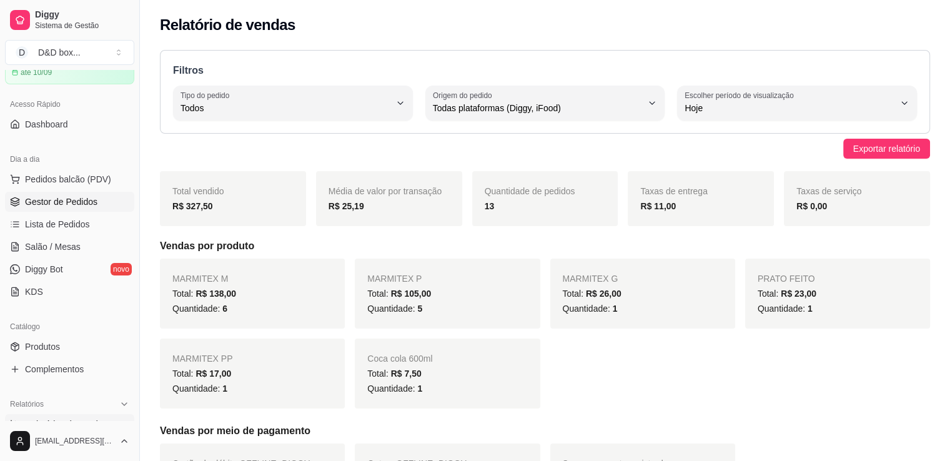
click at [80, 201] on span "Gestor de Pedidos" at bounding box center [61, 202] width 72 height 12
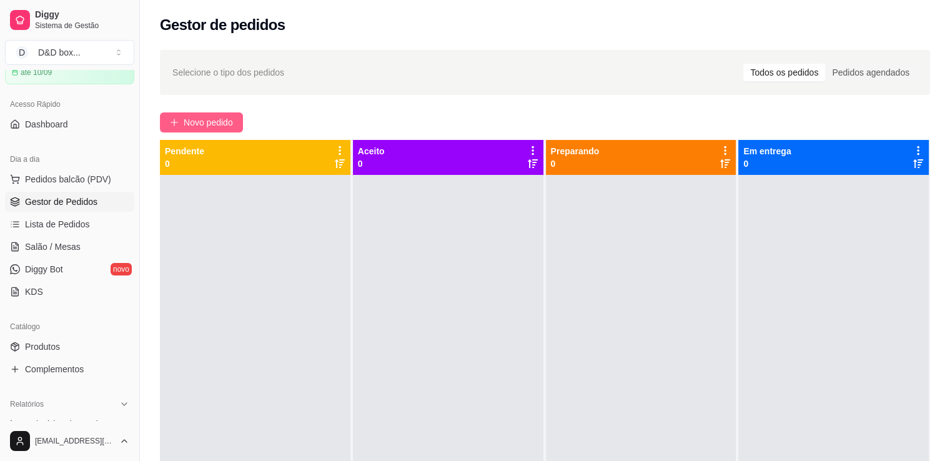
click at [202, 125] on span "Novo pedido" at bounding box center [208, 123] width 49 height 14
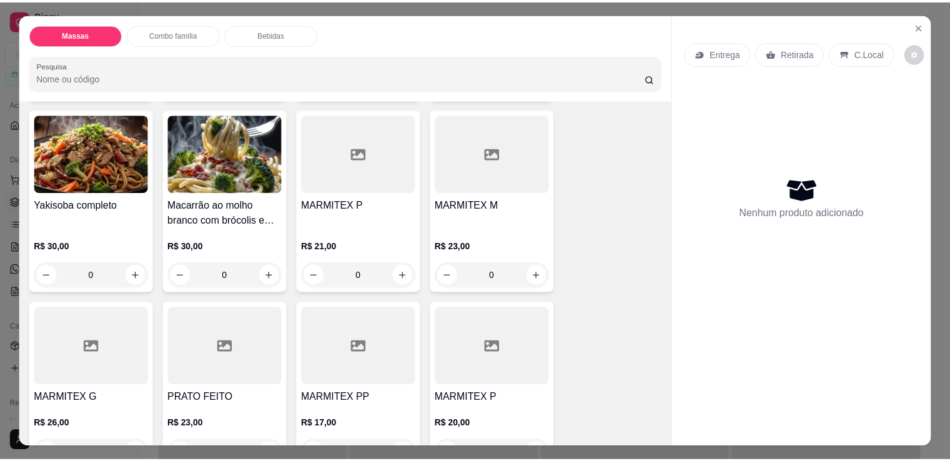
scroll to position [375, 0]
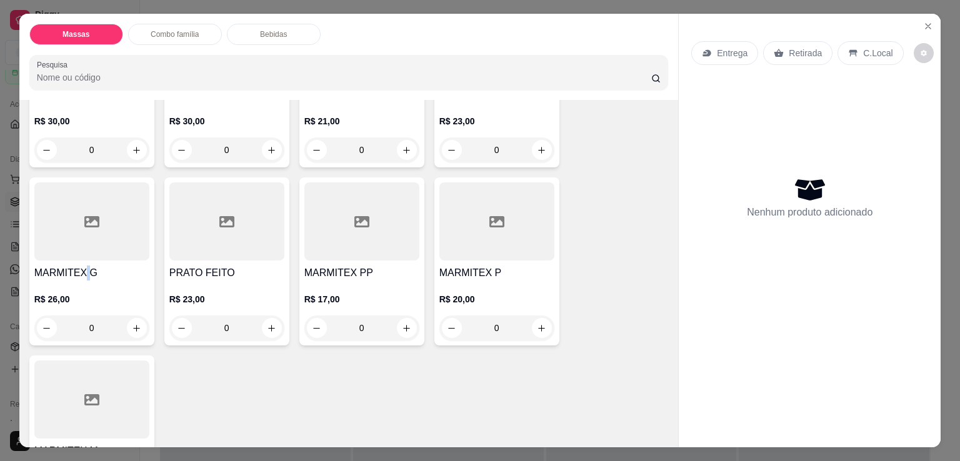
click at [82, 272] on h4 "MARMITEX G" at bounding box center [91, 273] width 115 height 15
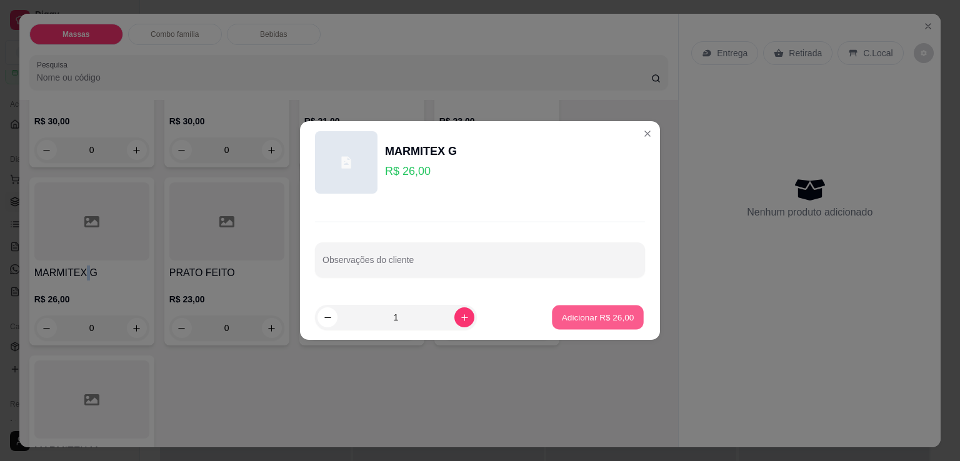
click at [587, 317] on p "Adicionar R$ 26,00" at bounding box center [598, 317] width 72 height 12
type input "1"
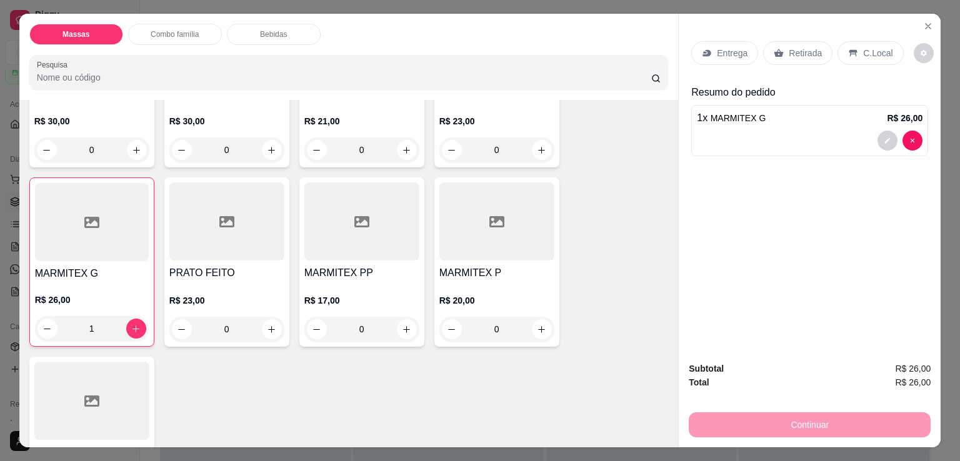
click at [775, 48] on icon at bounding box center [779, 53] width 10 height 10
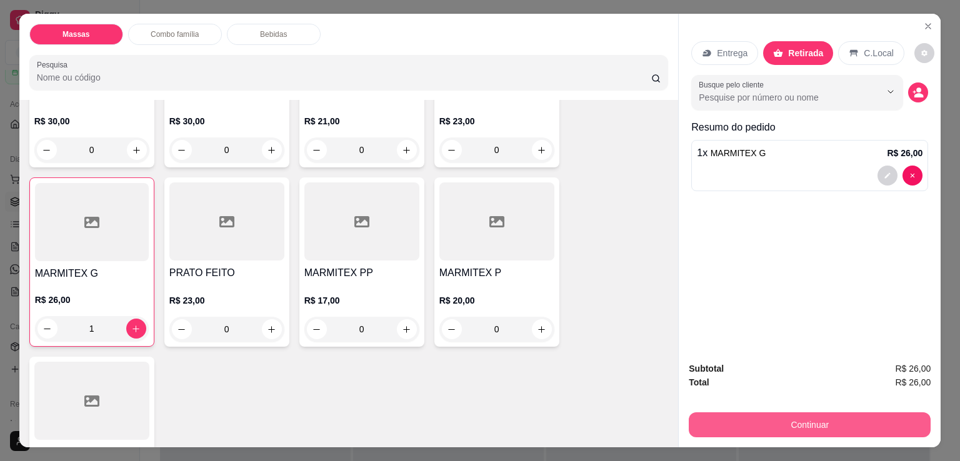
click at [760, 419] on button "Continuar" at bounding box center [810, 424] width 242 height 25
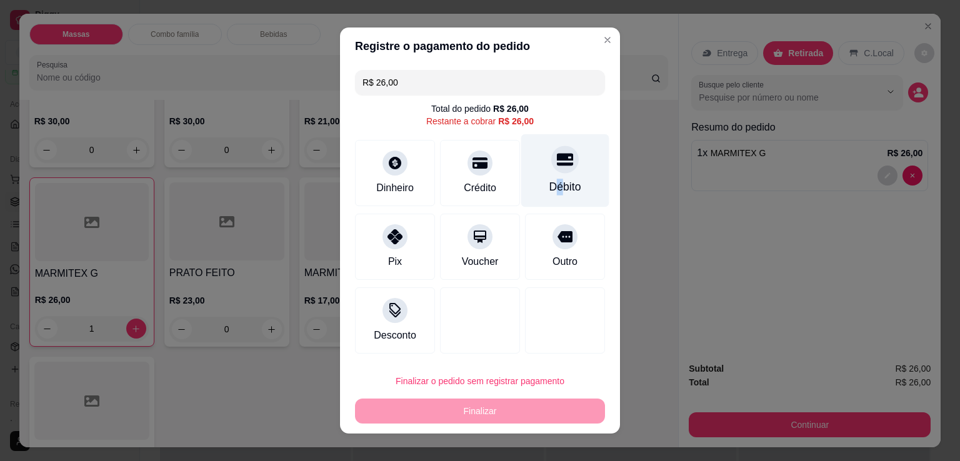
click at [546, 176] on div "Débito" at bounding box center [565, 170] width 88 height 73
type input "R$ 0,00"
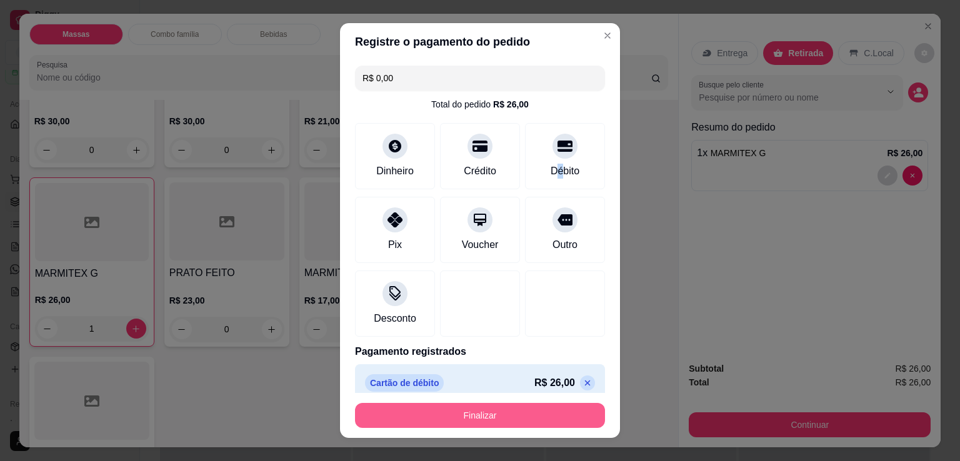
click at [544, 416] on button "Finalizar" at bounding box center [480, 415] width 250 height 25
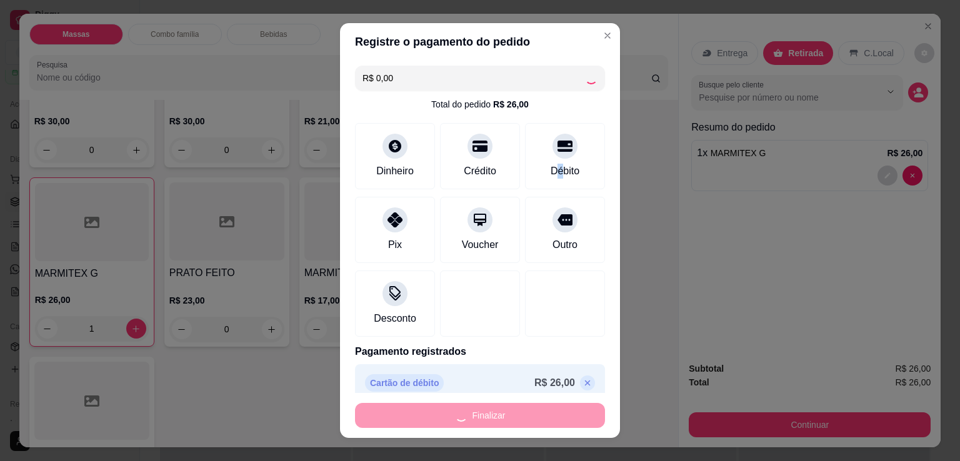
type input "0"
type input "-R$ 26,00"
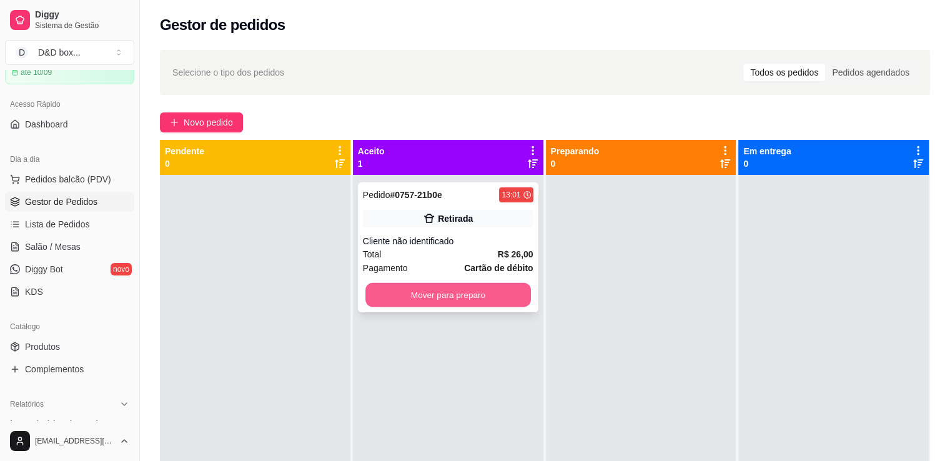
click at [462, 301] on button "Mover para preparo" at bounding box center [449, 295] width 166 height 24
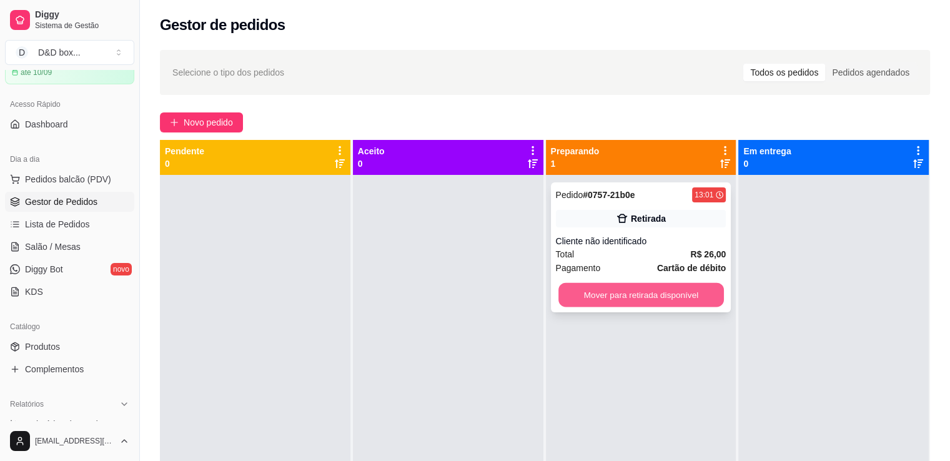
click at [576, 291] on button "Mover para retirada disponível" at bounding box center [642, 295] width 166 height 24
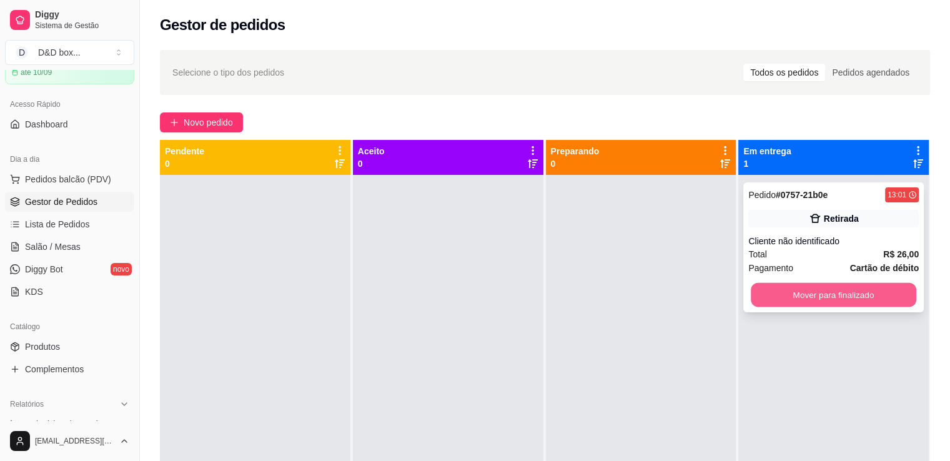
click at [768, 292] on button "Mover para finalizado" at bounding box center [834, 295] width 166 height 24
